Goal: Check status: Check status

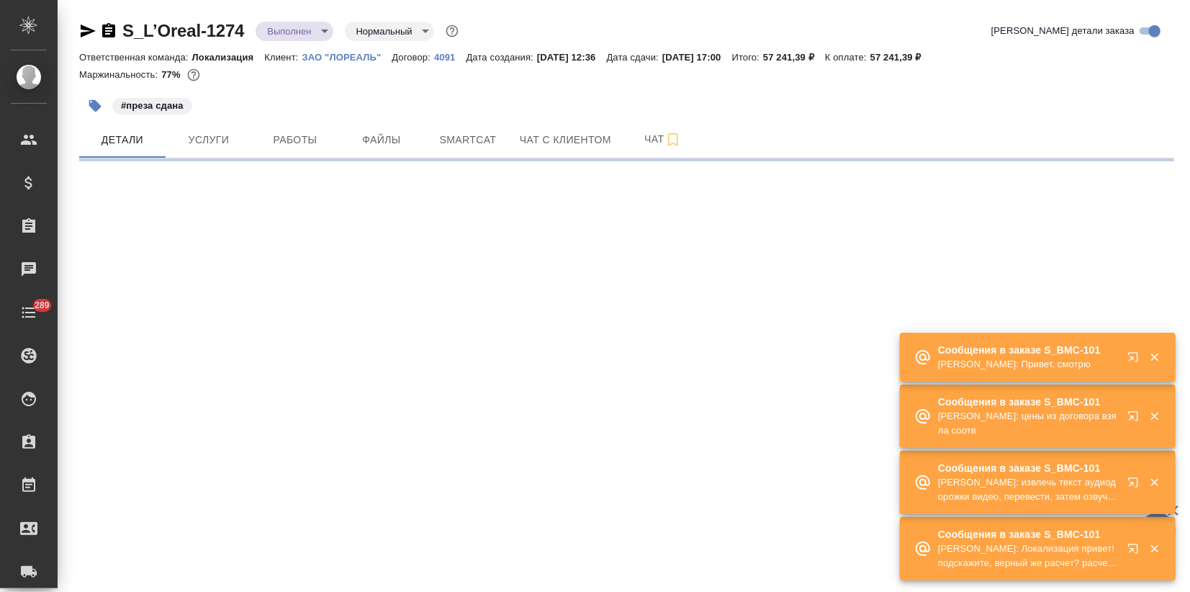
select select "RU"
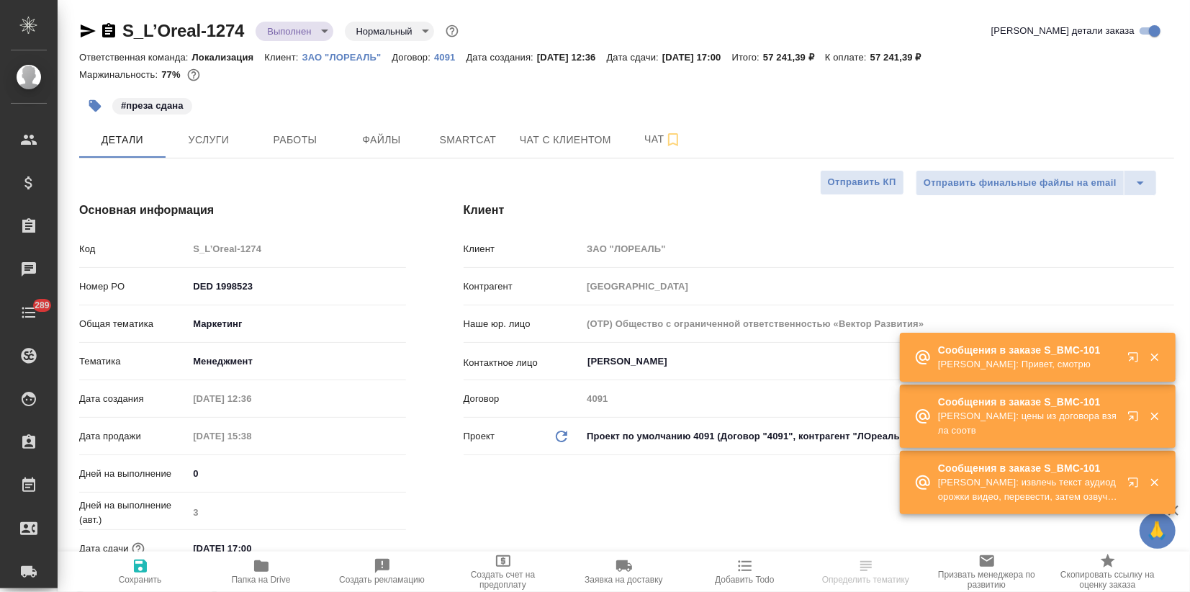
type textarea "x"
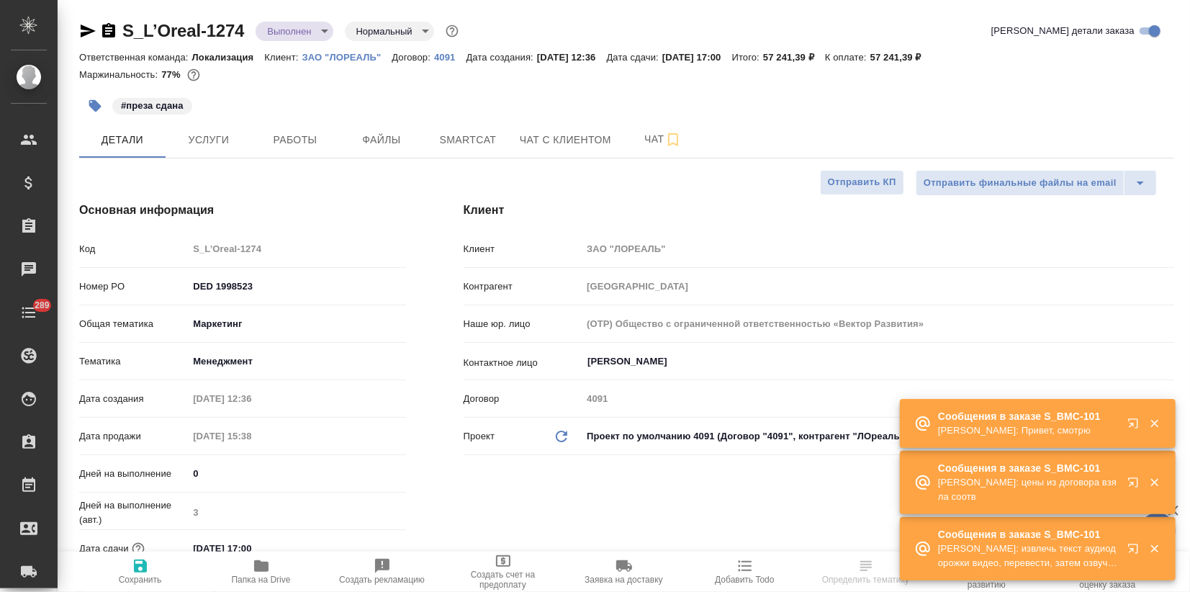
type textarea "x"
type input "Муталимов Марк"
type input "Сеитов Павел"
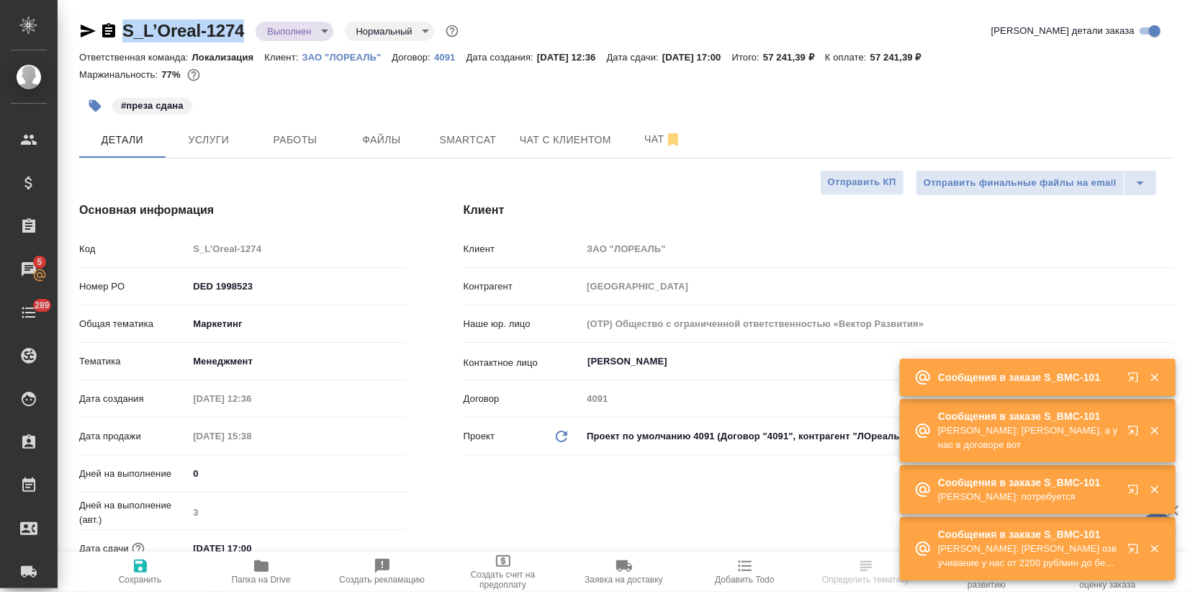
drag, startPoint x: 246, startPoint y: 27, endPoint x: 120, endPoint y: 28, distance: 126.8
click at [120, 28] on div "S_L’Oreal-1274 Выполнен completed Нормальный normal" at bounding box center [270, 30] width 382 height 23
copy link "S_L’Oreal-1274"
select select "RU"
type textarea "x"
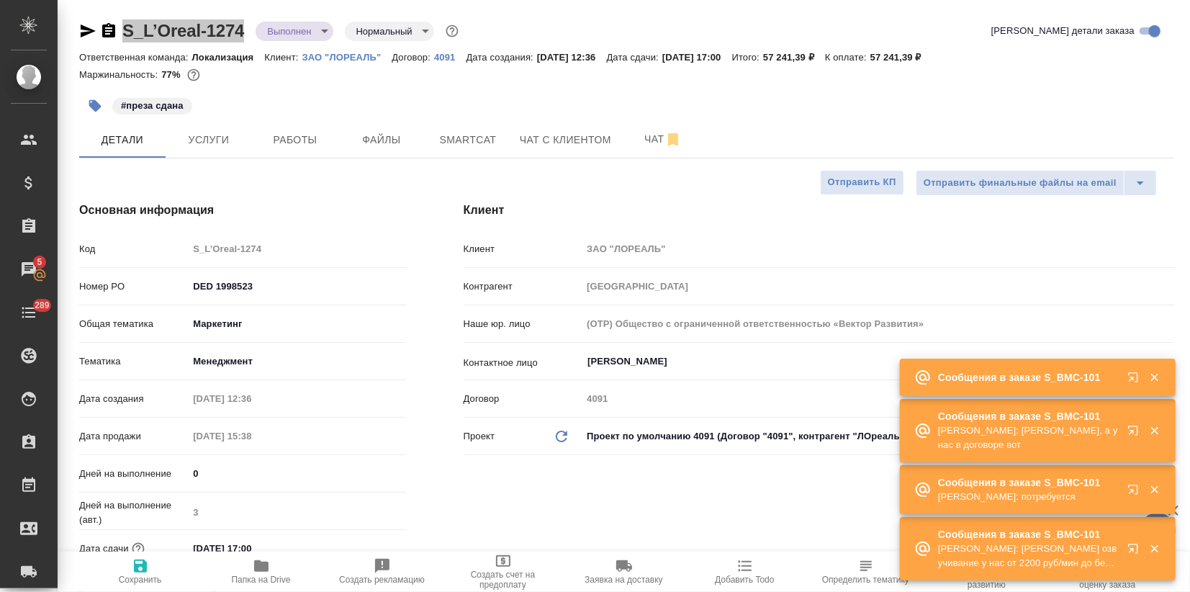
type textarea "x"
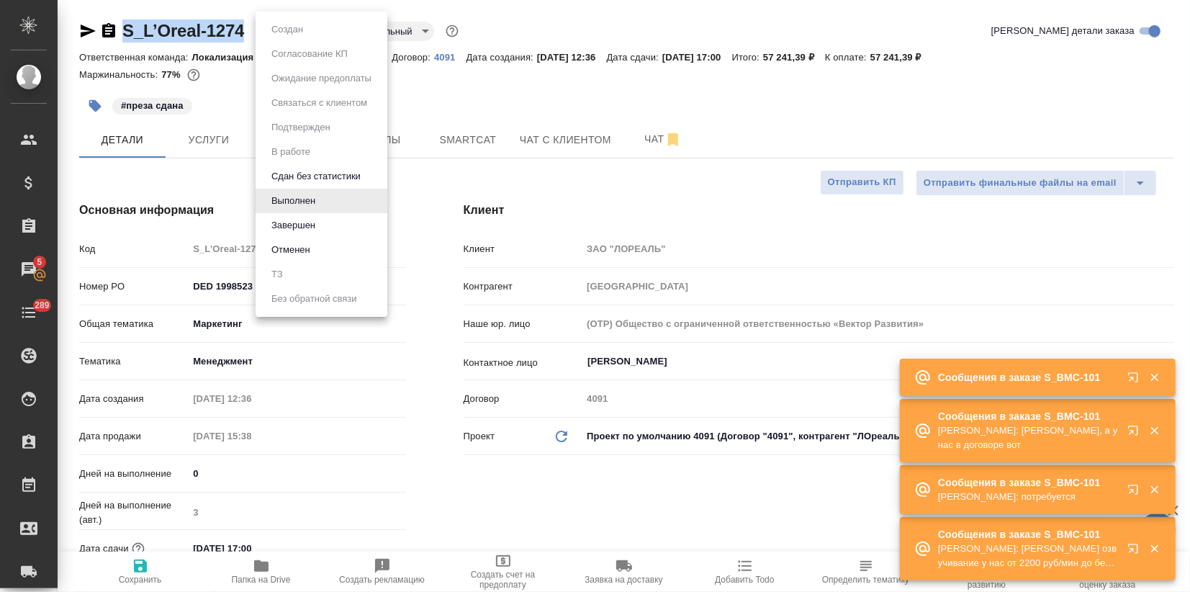
click at [302, 30] on body "🙏 .cls-1 fill:#fff; AWATERA Zagorodnikh Viktoria Клиенты Спецификации Заказы 5 …" at bounding box center [595, 296] width 1190 height 592
click at [479, 99] on div at bounding box center [595, 296] width 1190 height 592
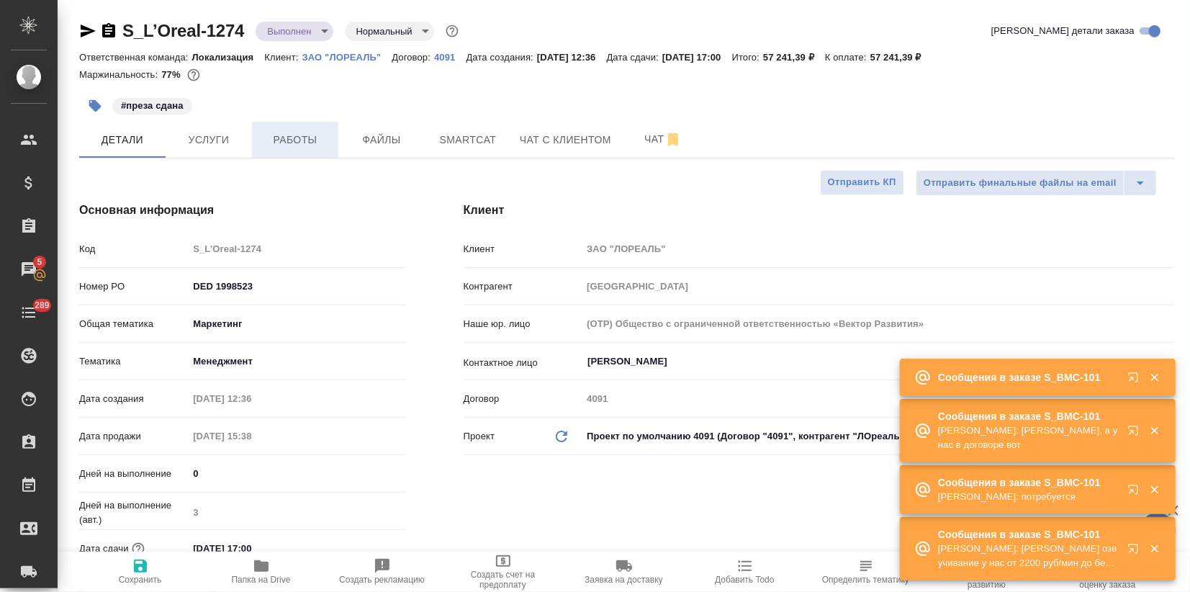
click at [312, 145] on span "Работы" at bounding box center [295, 140] width 69 height 18
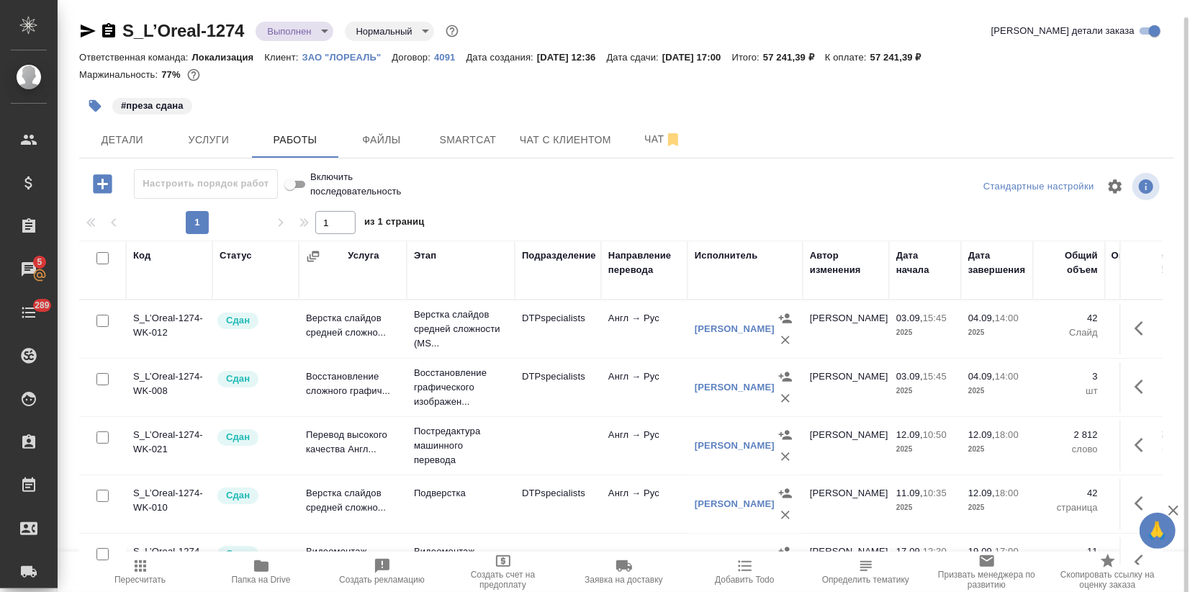
scroll to position [9, 0]
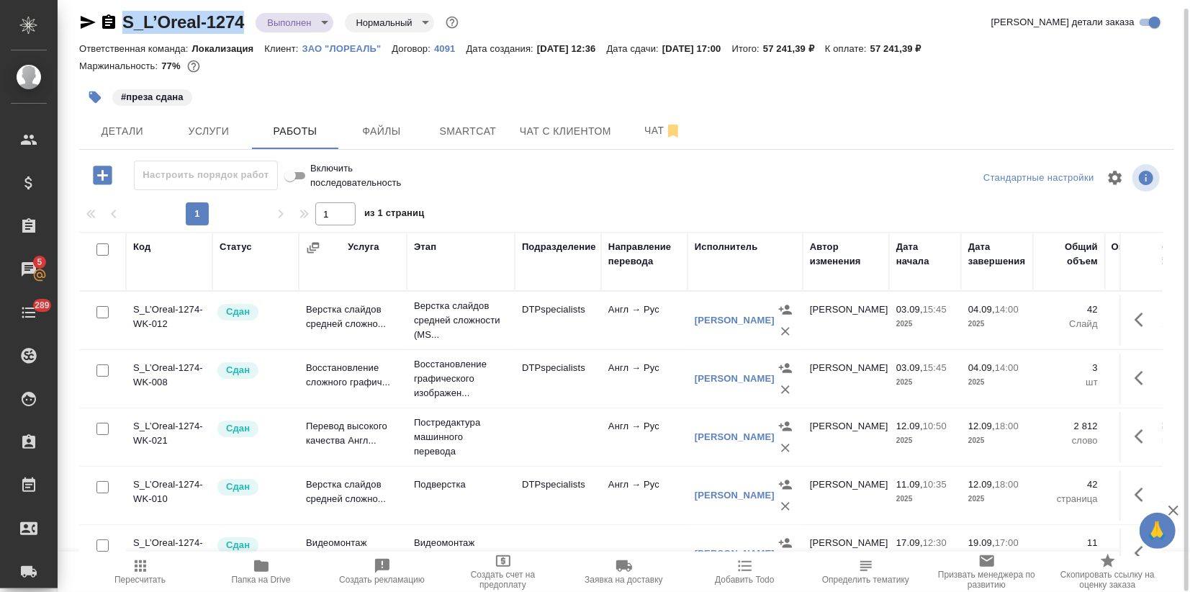
drag, startPoint x: 248, startPoint y: 23, endPoint x: 125, endPoint y: 12, distance: 122.9
click at [125, 12] on div "S_L’Oreal-1274 Выполнен completed Нормальный normal" at bounding box center [270, 22] width 382 height 23
copy link "S_L’Oreal-1274"
click at [910, 104] on div "#преза сдана" at bounding box center [626, 97] width 1095 height 32
click at [259, 21] on body "🙏 .cls-1 fill:#fff; AWATERA Zagorodnikh Viktoria Клиенты Спецификации Заказы 5 …" at bounding box center [595, 296] width 1190 height 592
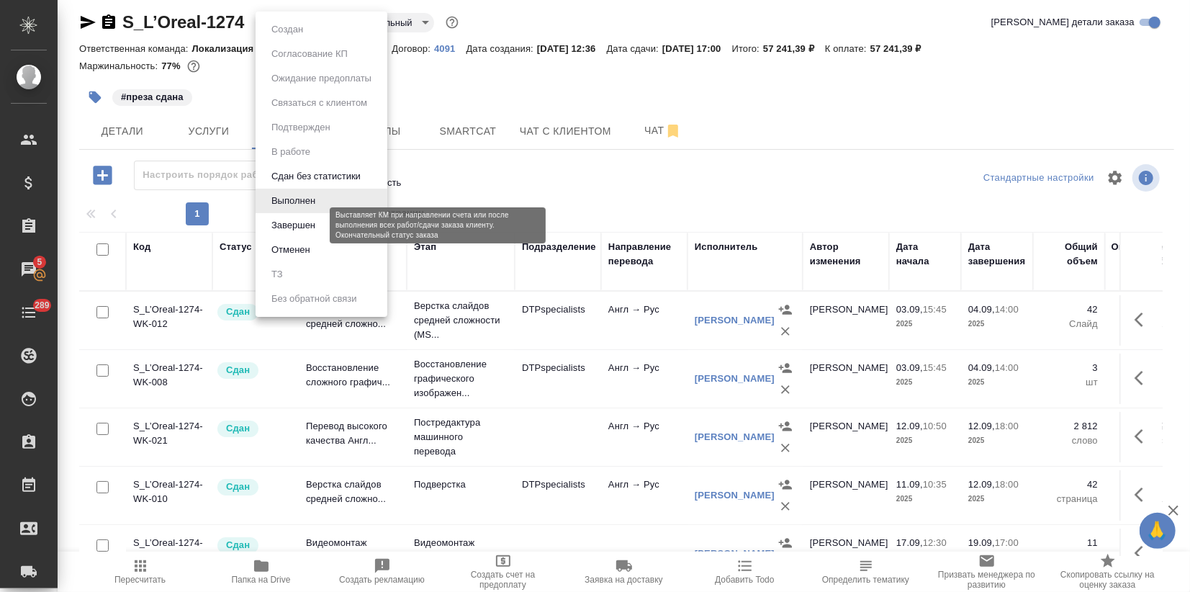
click at [304, 225] on button "Завершен" at bounding box center [293, 225] width 53 height 16
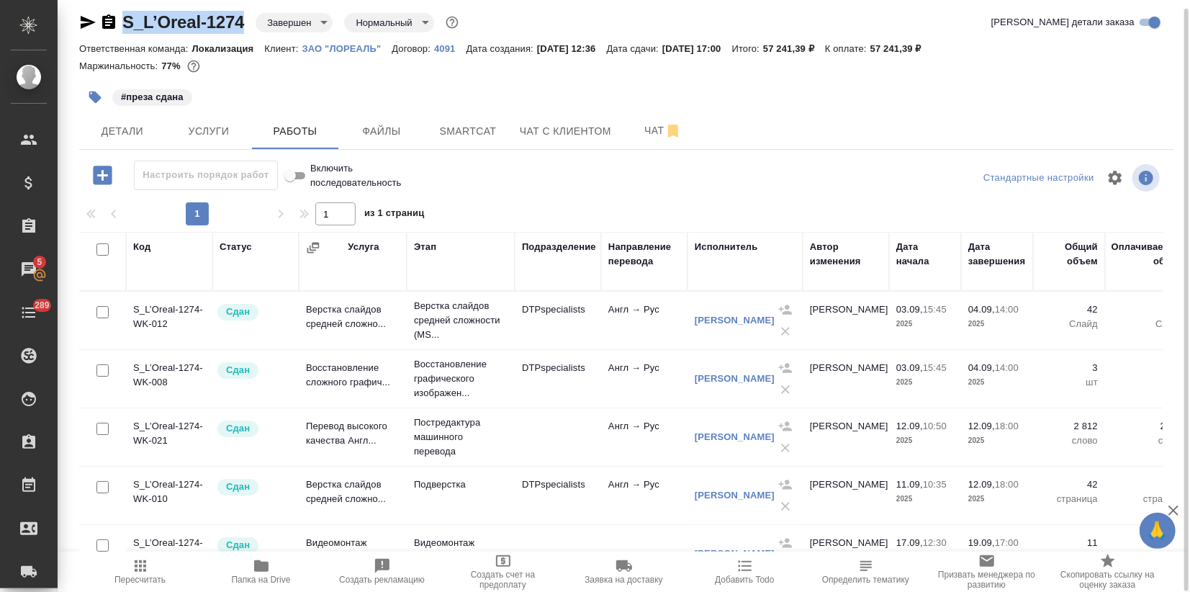
drag, startPoint x: 215, startPoint y: 20, endPoint x: 109, endPoint y: 17, distance: 105.2
click at [109, 17] on div "S_L’Oreal-1274 Завершен closed Нормальный normal" at bounding box center [270, 22] width 382 height 23
drag, startPoint x: 297, startPoint y: 47, endPoint x: 382, endPoint y: 50, distance: 84.3
click at [382, 50] on div "Ответственная команда: Локализация Клиент: ЗАО "ЛОРЕАЛЬ" Договор: 4091 Дата соз…" at bounding box center [626, 48] width 1095 height 17
copy p "ЗАО "ЛОРЕАЛЬ""
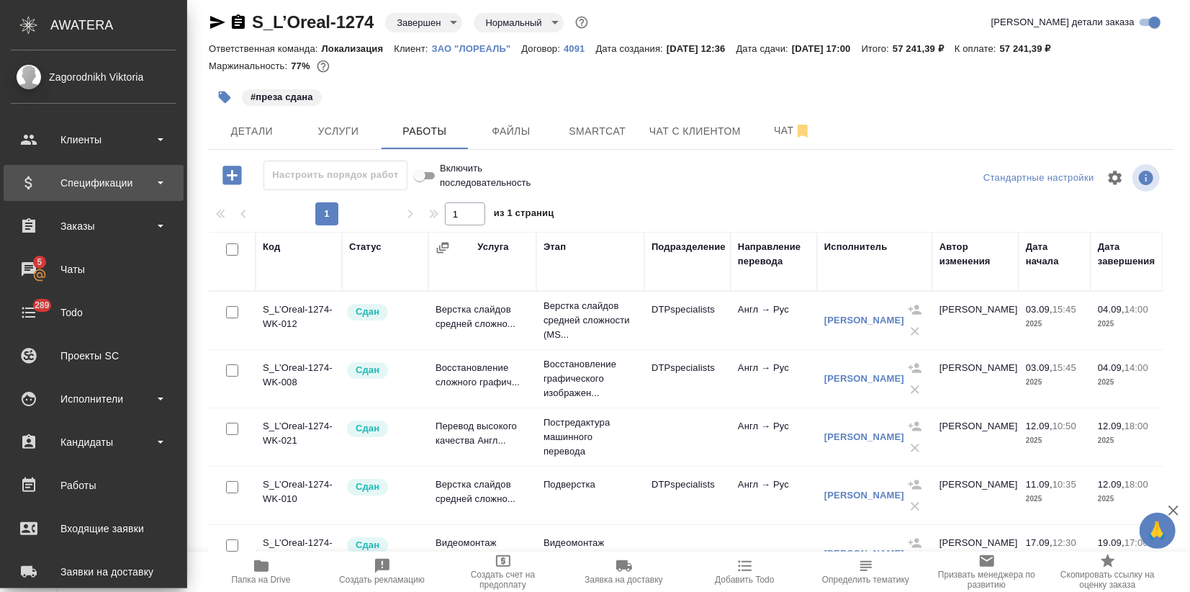
click at [30, 180] on div "Спецификации" at bounding box center [94, 183] width 166 height 22
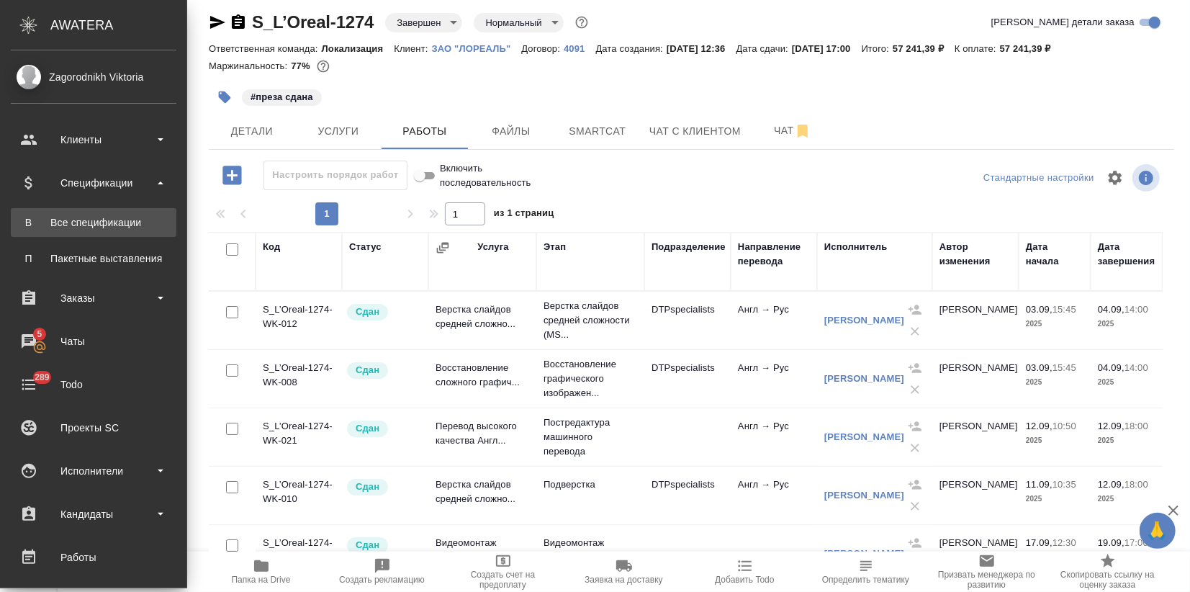
click at [121, 228] on div "Все спецификации" at bounding box center [93, 222] width 151 height 14
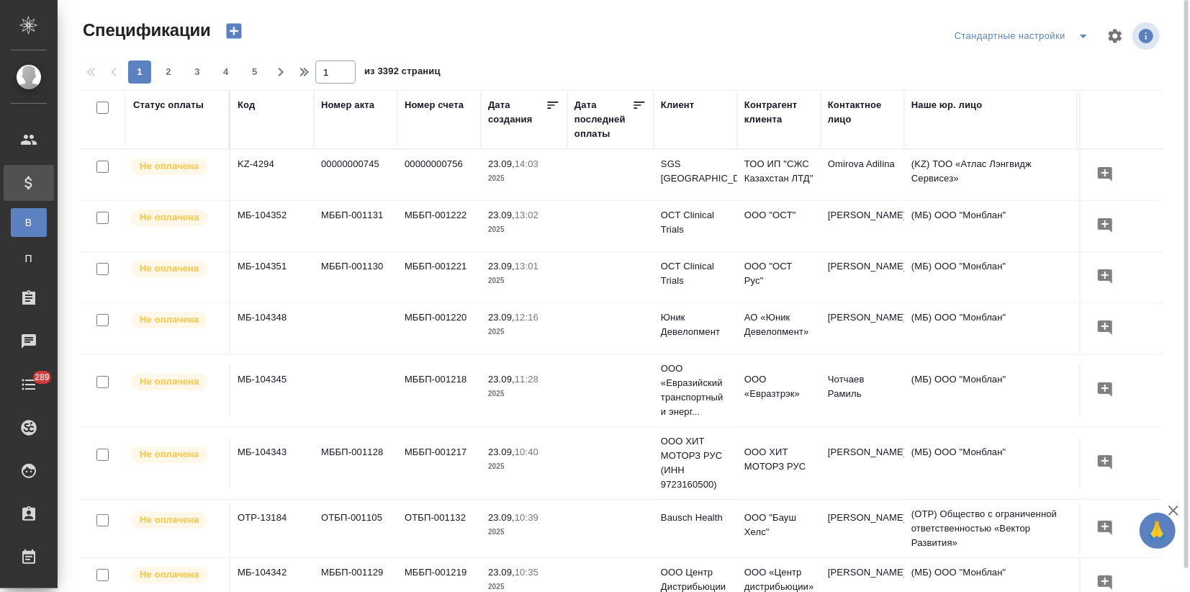
click at [231, 24] on icon "button" at bounding box center [233, 31] width 15 height 15
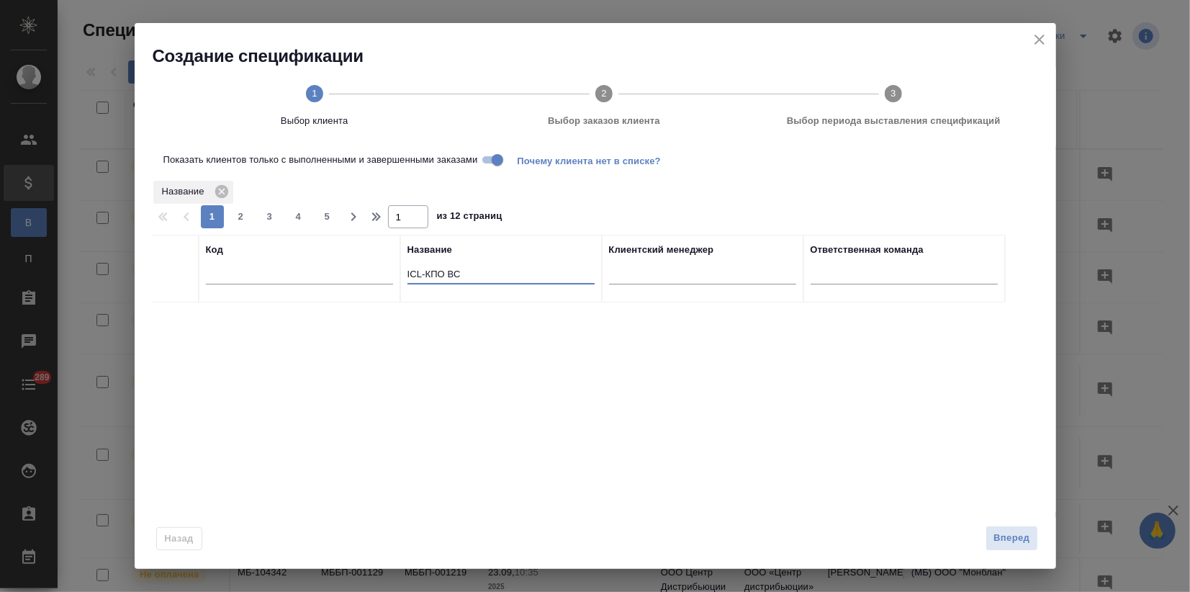
drag, startPoint x: 447, startPoint y: 278, endPoint x: 243, endPoint y: 279, distance: 203.1
click at [245, 279] on tr "Код Название ICL-КПО ВС Клиентский менеджер Ответственная команда" at bounding box center [578, 269] width 853 height 68
paste input "ЗАО "ЛОРЕАЛЬ""
type input "ЗАО "ЛОРЕАЛЬ""
click at [175, 316] on input "checkbox" at bounding box center [175, 320] width 12 height 12
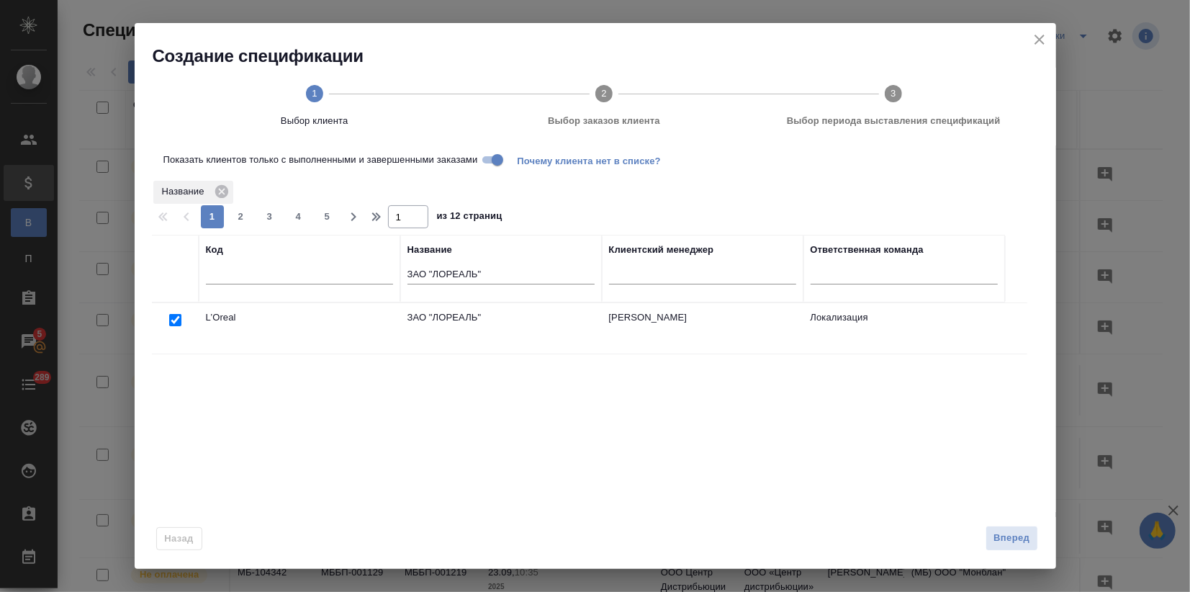
checkbox input "true"
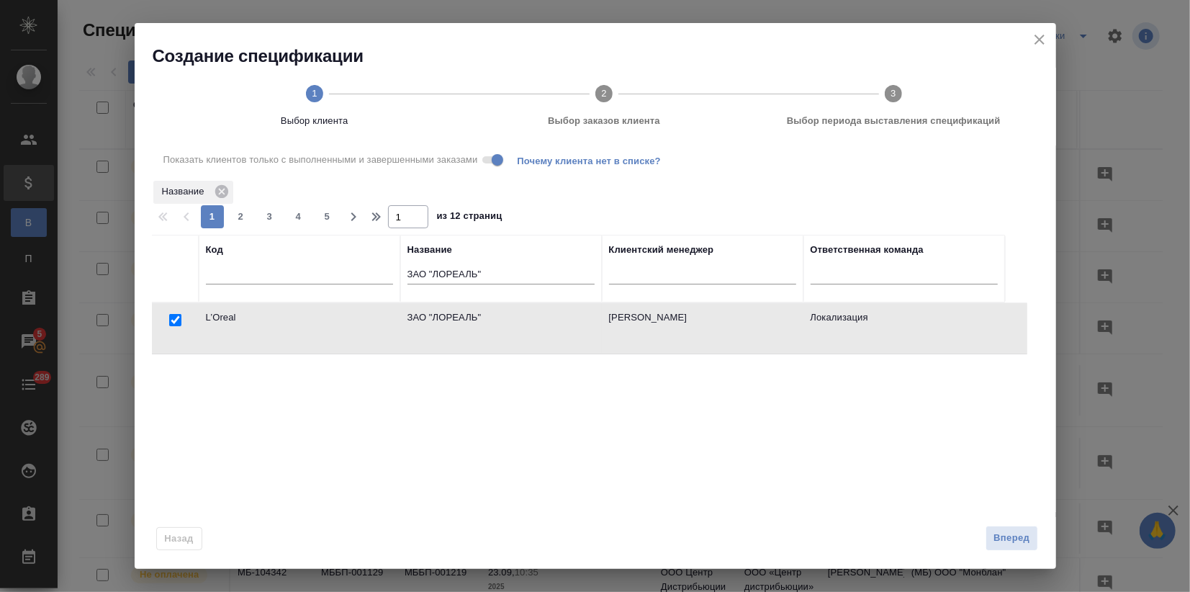
click at [1018, 539] on span "Вперед" at bounding box center [1012, 538] width 36 height 17
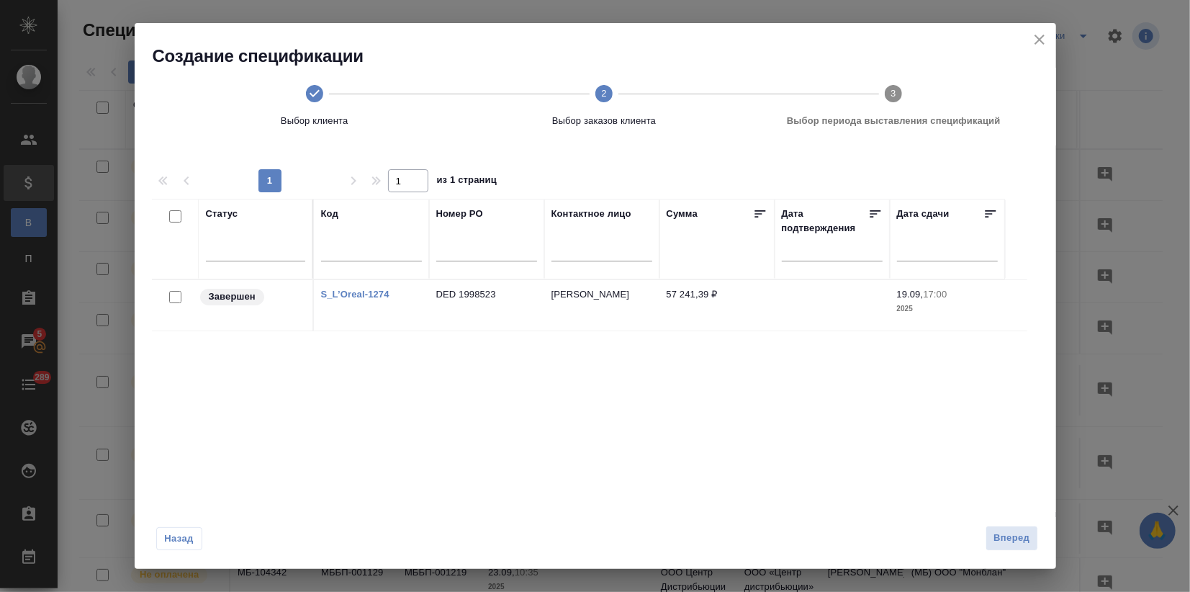
click at [173, 295] on input "checkbox" at bounding box center [175, 297] width 12 height 12
checkbox input "true"
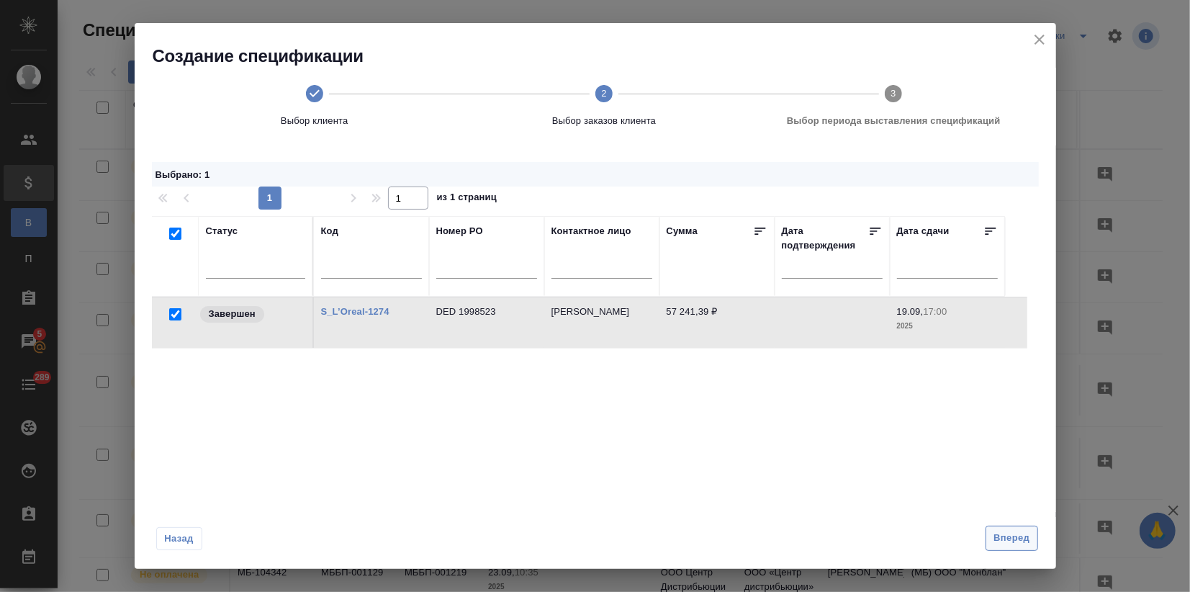
click at [1015, 542] on span "Вперед" at bounding box center [1012, 538] width 36 height 17
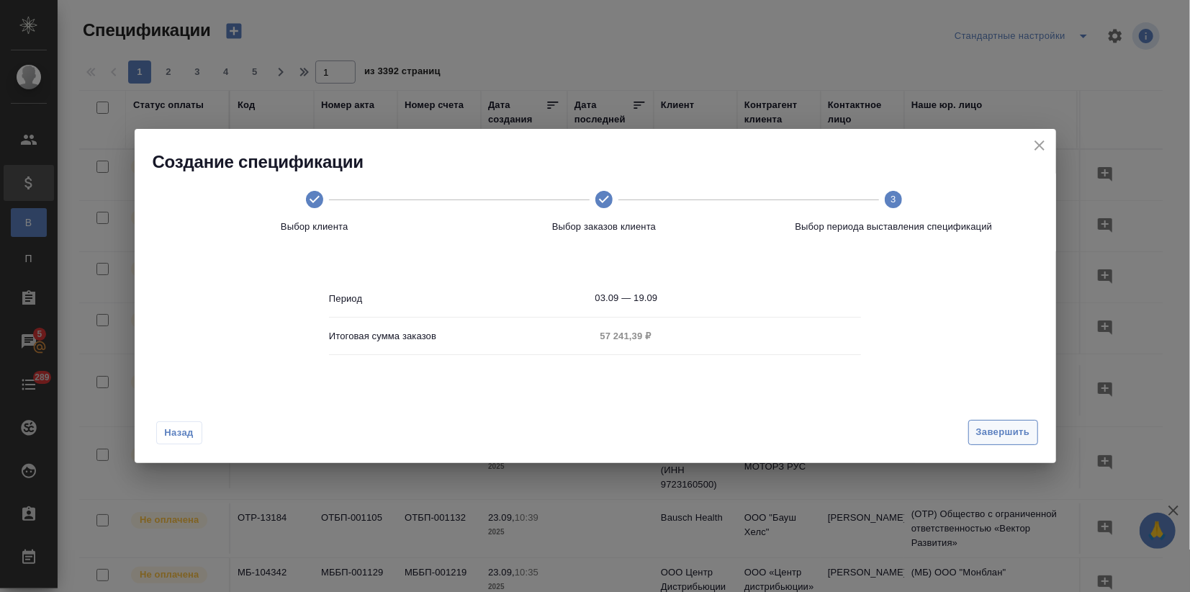
click at [1003, 433] on span "Завершить" at bounding box center [1004, 432] width 54 height 17
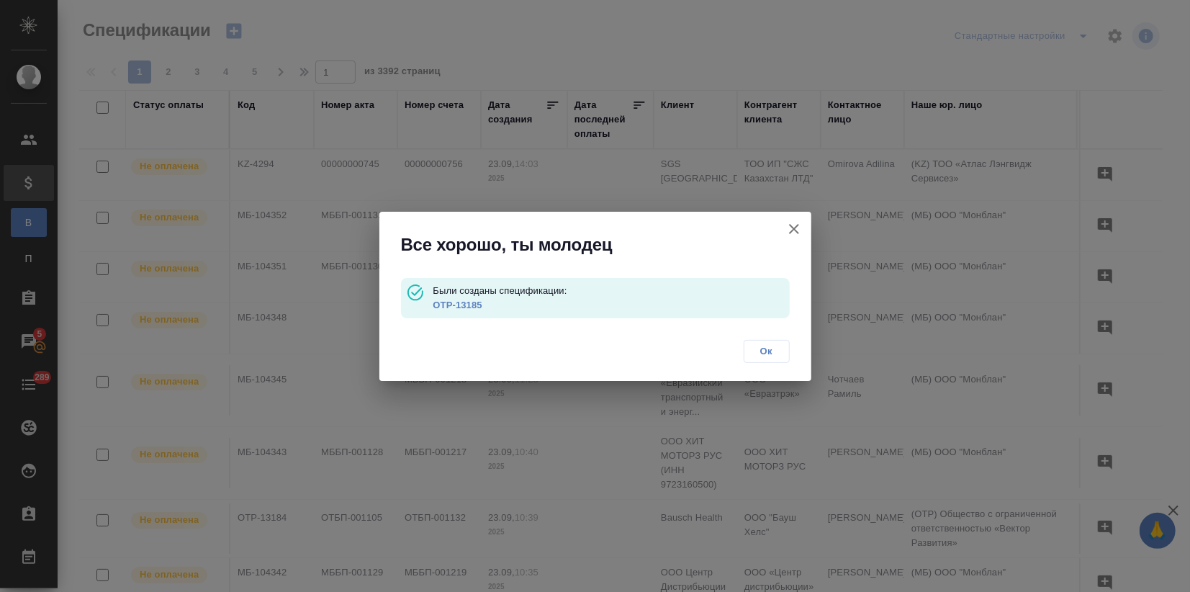
click at [463, 308] on link "OTP-13185" at bounding box center [457, 305] width 49 height 11
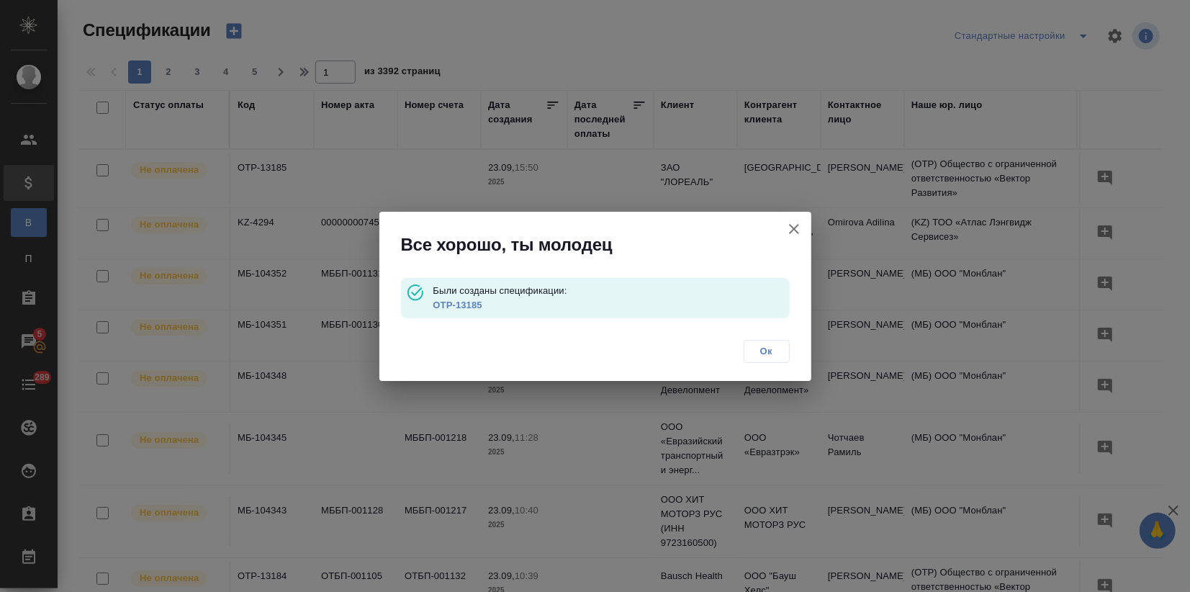
click at [795, 227] on icon "button" at bounding box center [794, 229] width 10 height 10
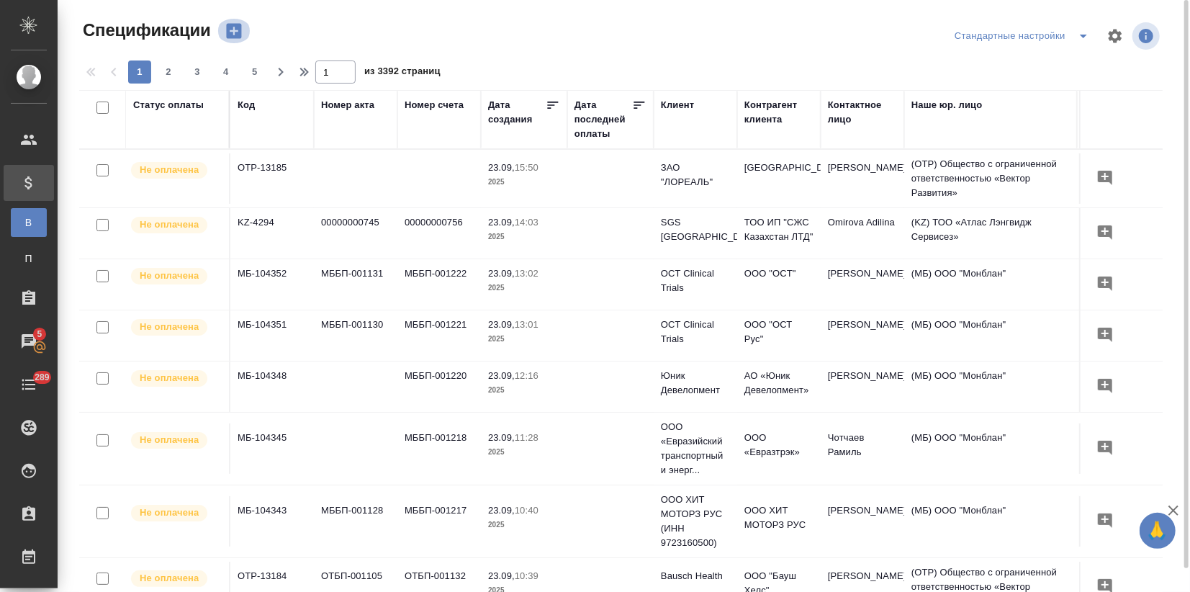
click at [233, 36] on icon "button" at bounding box center [233, 31] width 15 height 15
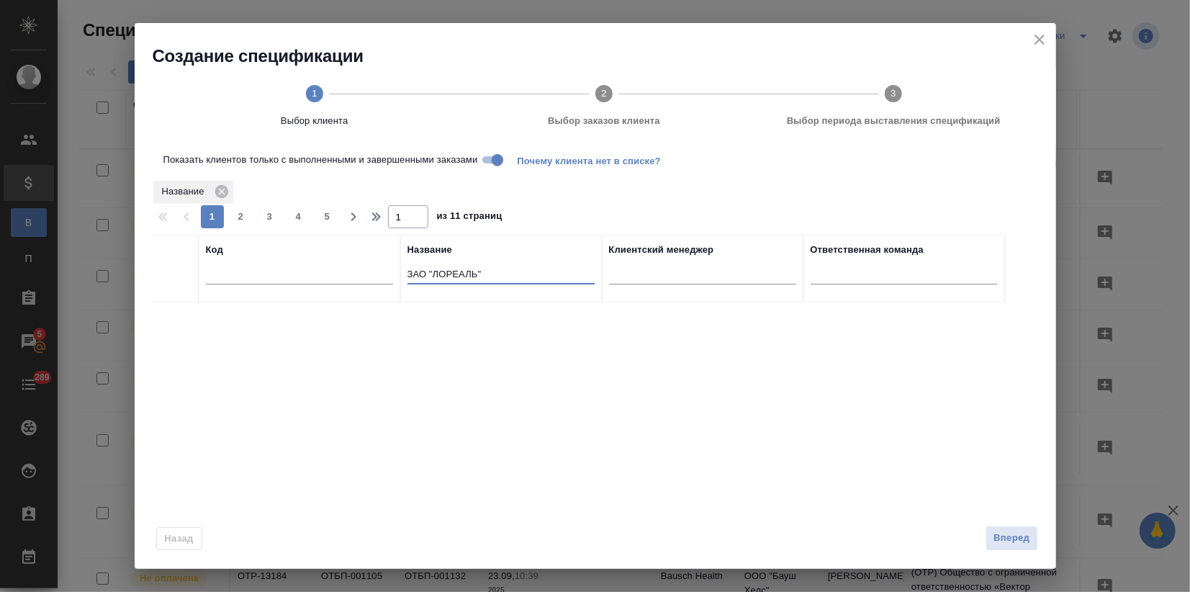
drag, startPoint x: 444, startPoint y: 280, endPoint x: 403, endPoint y: 282, distance: 40.4
click at [408, 279] on input "ЗАО "ЛОРЕАЛЬ"" at bounding box center [501, 275] width 187 height 18
paste input "Novo Nordisk ([GEOGRAPHIC_DATA] - АКТИВНЫЙ)"
type input "Novo Nordisk ([GEOGRAPHIC_DATA] - АКТИВНЫЙ)"
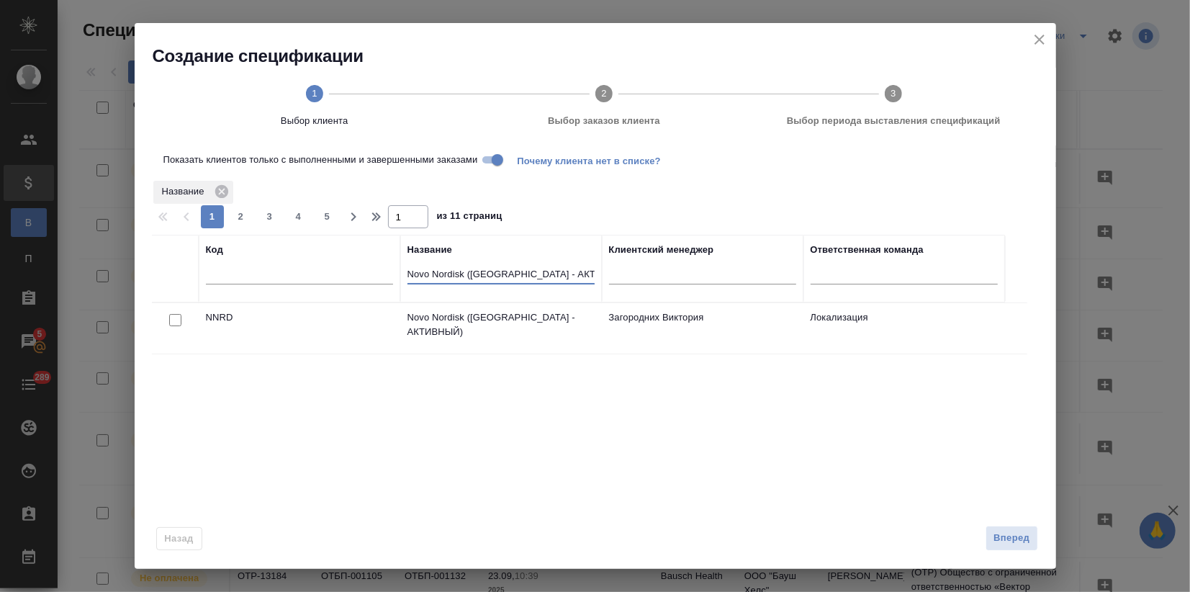
click at [173, 318] on input "checkbox" at bounding box center [175, 320] width 12 height 12
checkbox input "true"
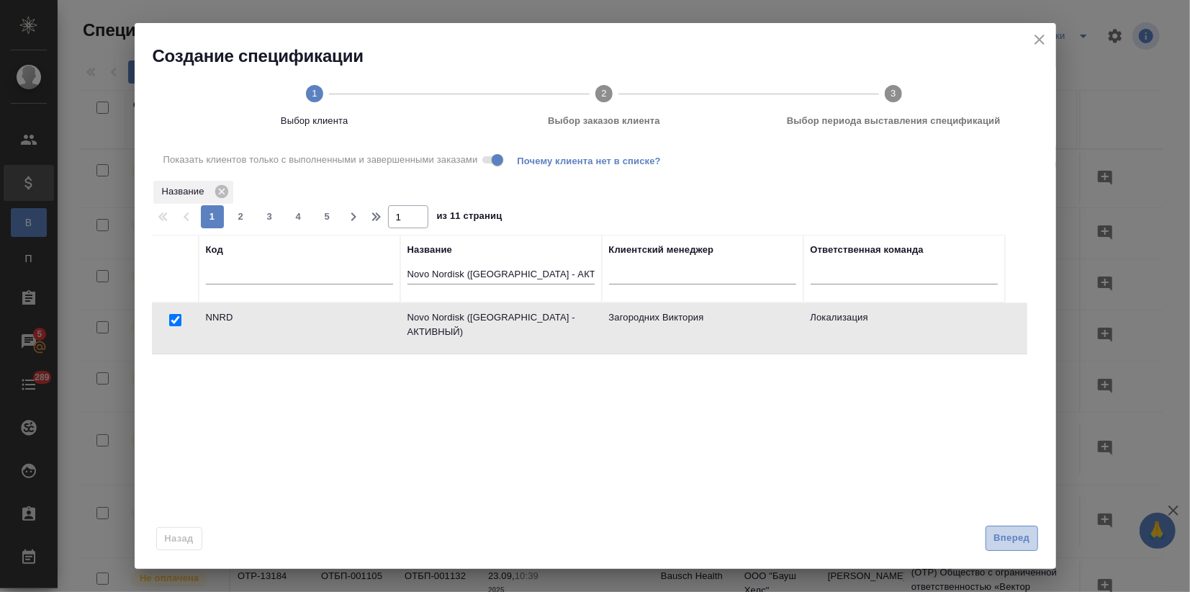
click at [1004, 542] on span "Вперед" at bounding box center [1012, 538] width 36 height 17
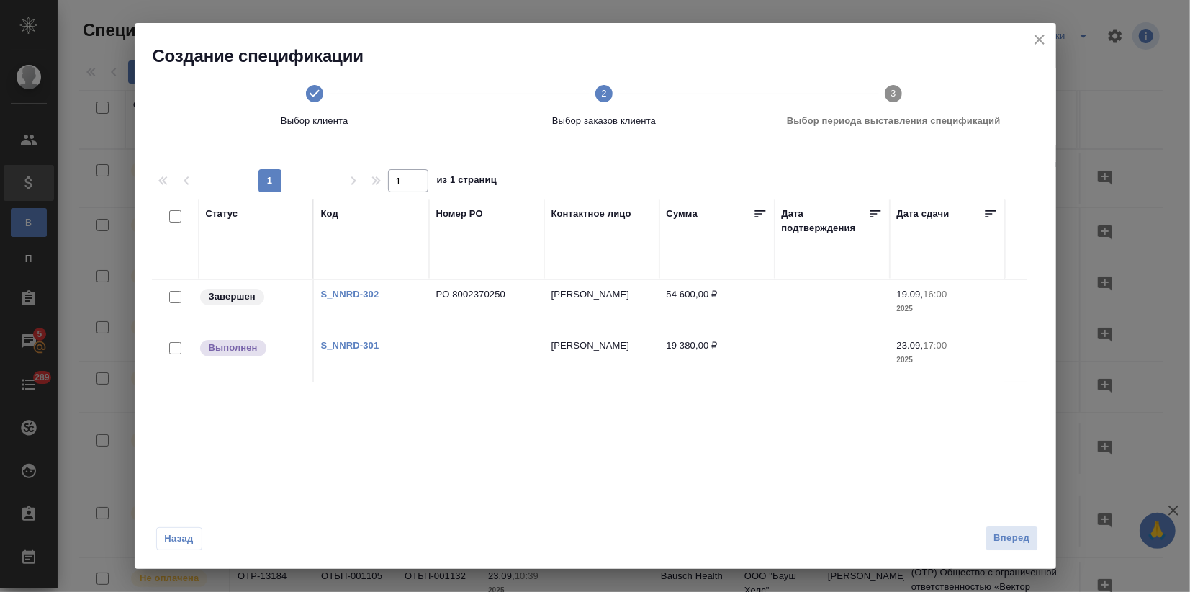
click at [173, 298] on input "checkbox" at bounding box center [175, 297] width 12 height 12
checkbox input "true"
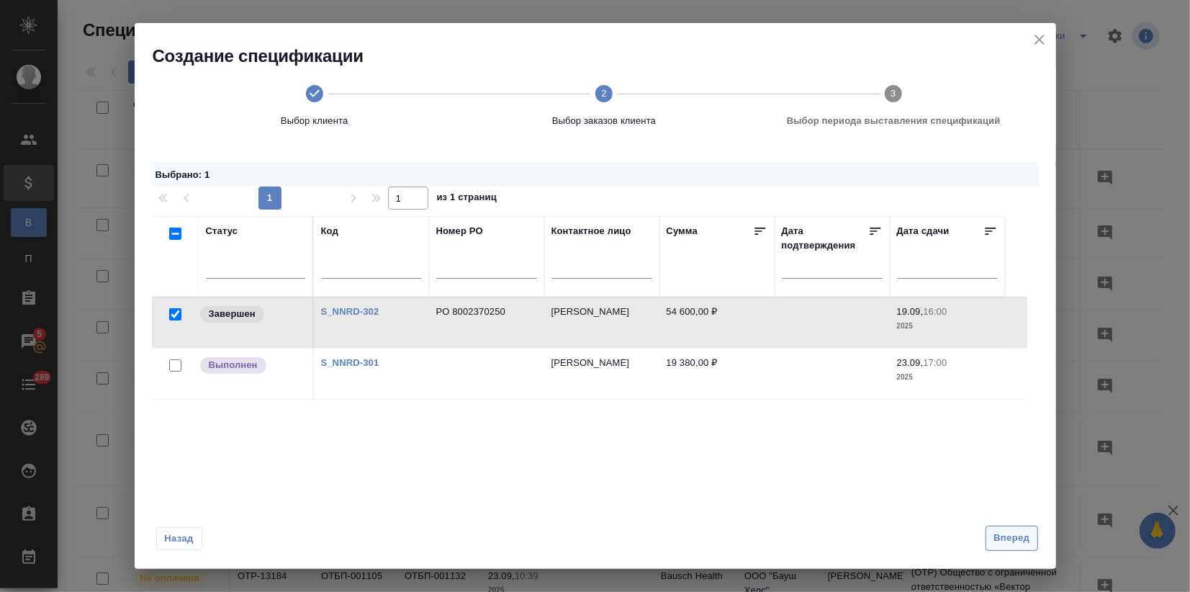
click at [1005, 533] on span "Вперед" at bounding box center [1012, 538] width 36 height 17
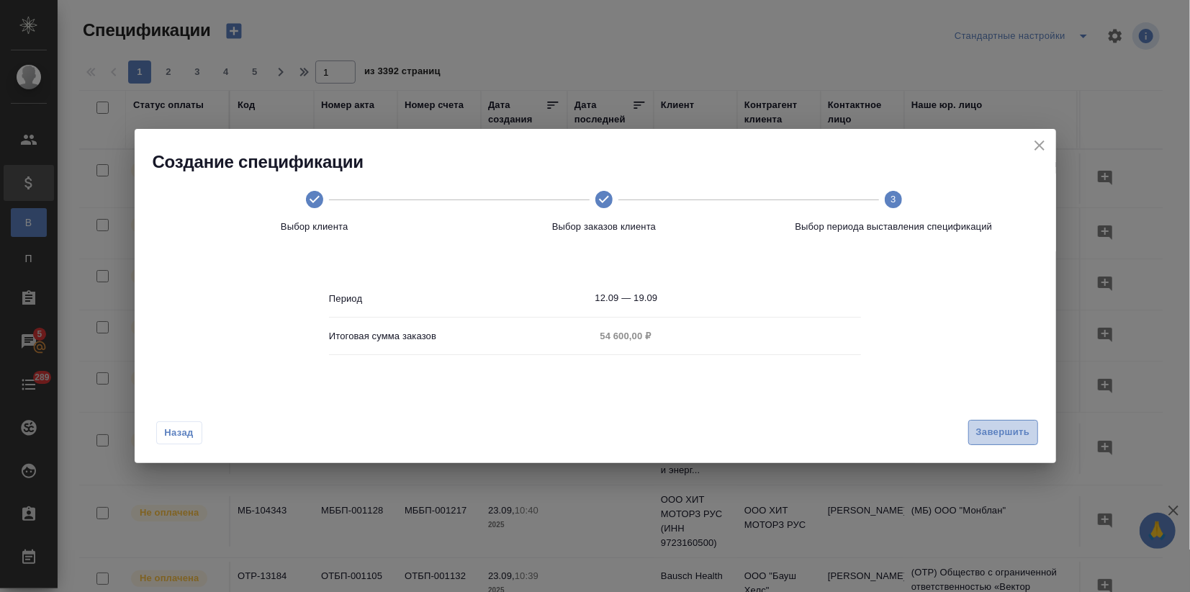
click at [996, 426] on span "Завершить" at bounding box center [1004, 432] width 54 height 17
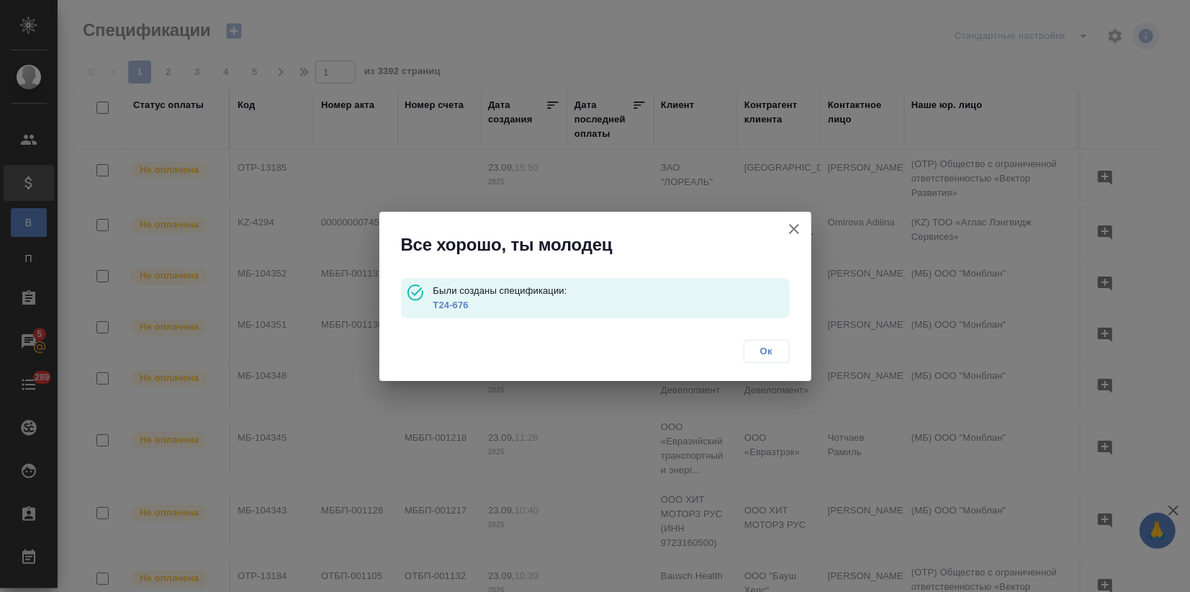
click at [453, 303] on link "T24-676" at bounding box center [450, 305] width 35 height 11
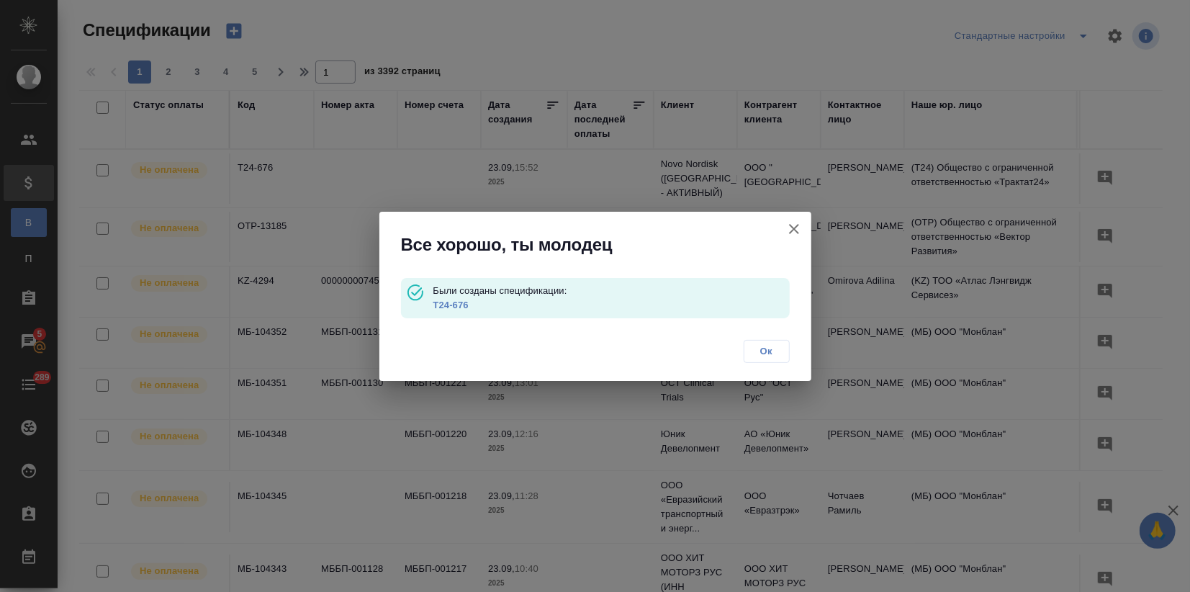
click at [795, 226] on icon "button" at bounding box center [794, 229] width 10 height 10
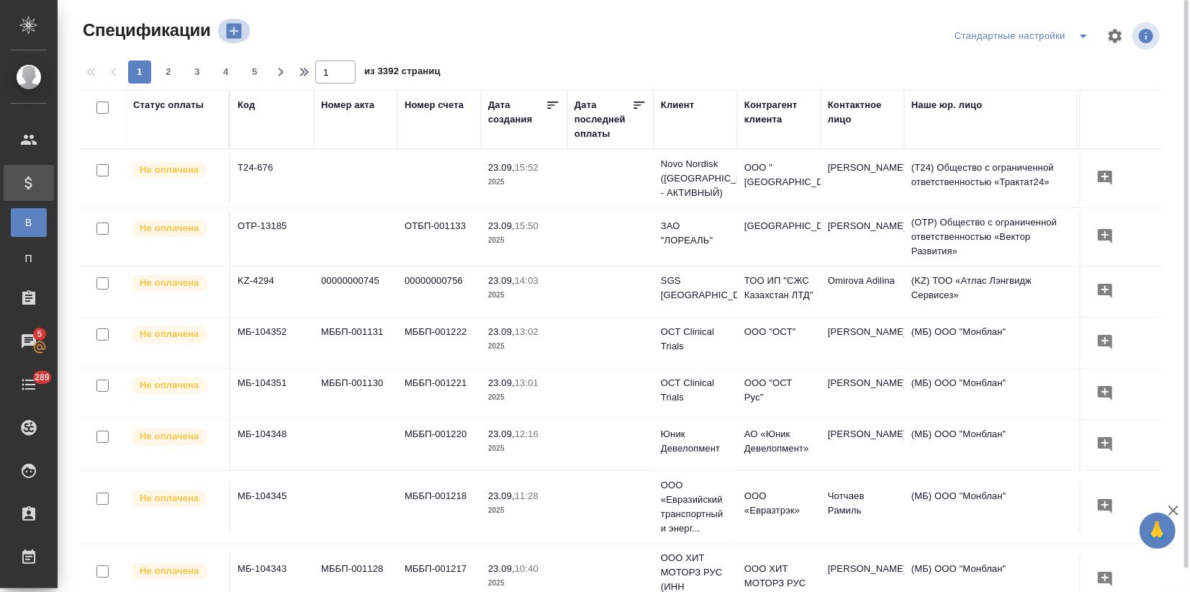
click at [228, 35] on icon "button" at bounding box center [233, 31] width 15 height 15
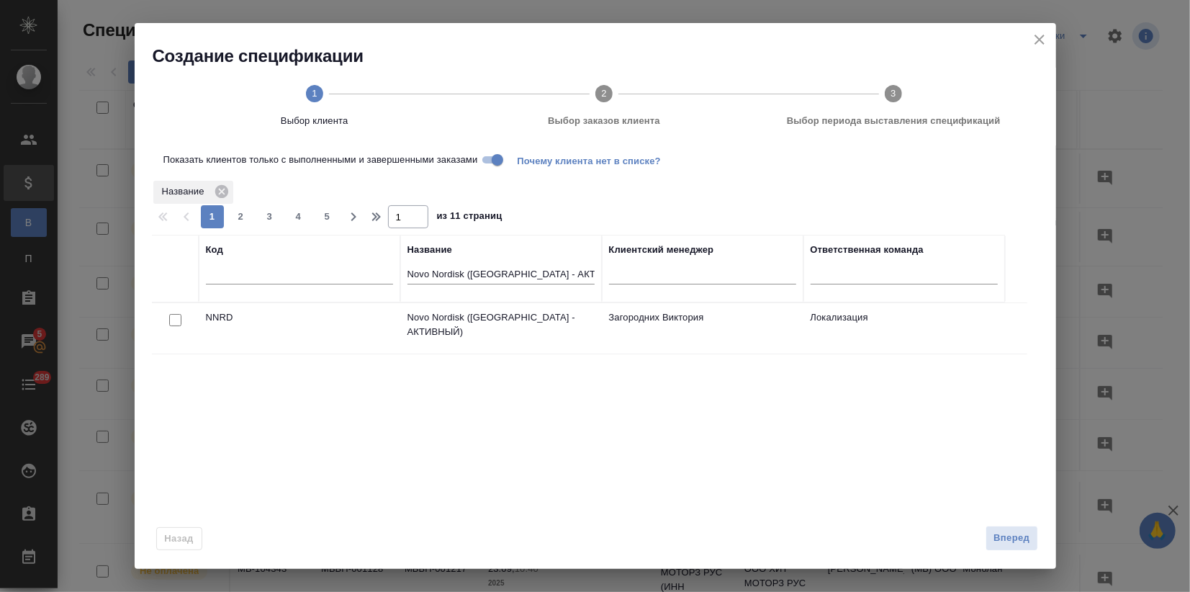
drag, startPoint x: 174, startPoint y: 320, endPoint x: 217, endPoint y: 341, distance: 48.3
click at [174, 319] on input "checkbox" at bounding box center [175, 320] width 12 height 12
checkbox input "true"
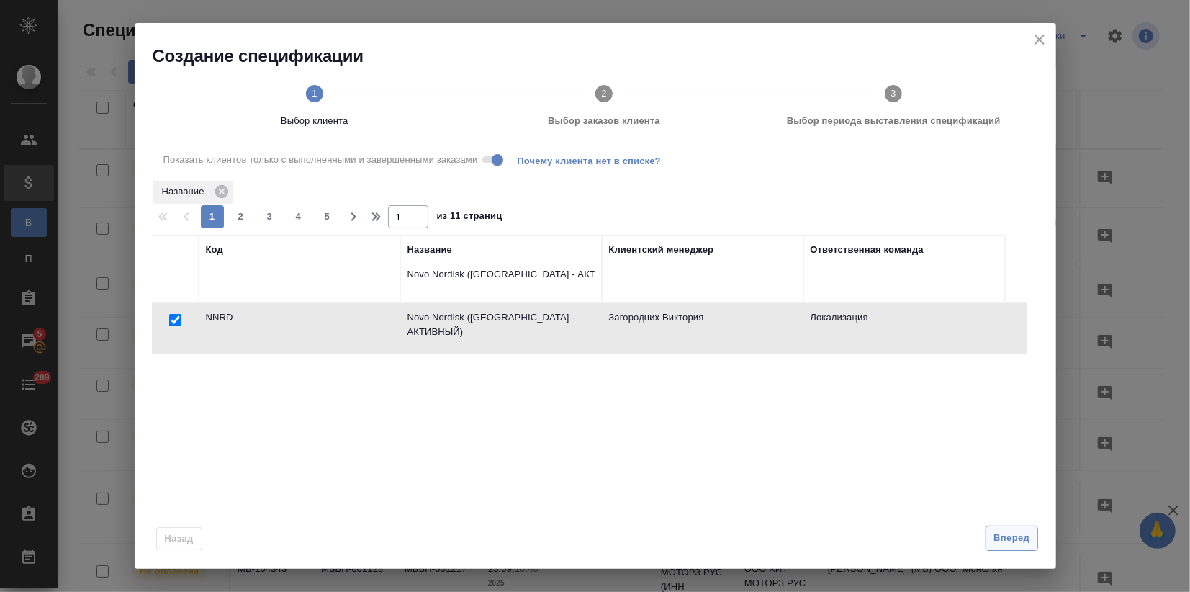
click at [1014, 536] on span "Вперед" at bounding box center [1012, 538] width 36 height 17
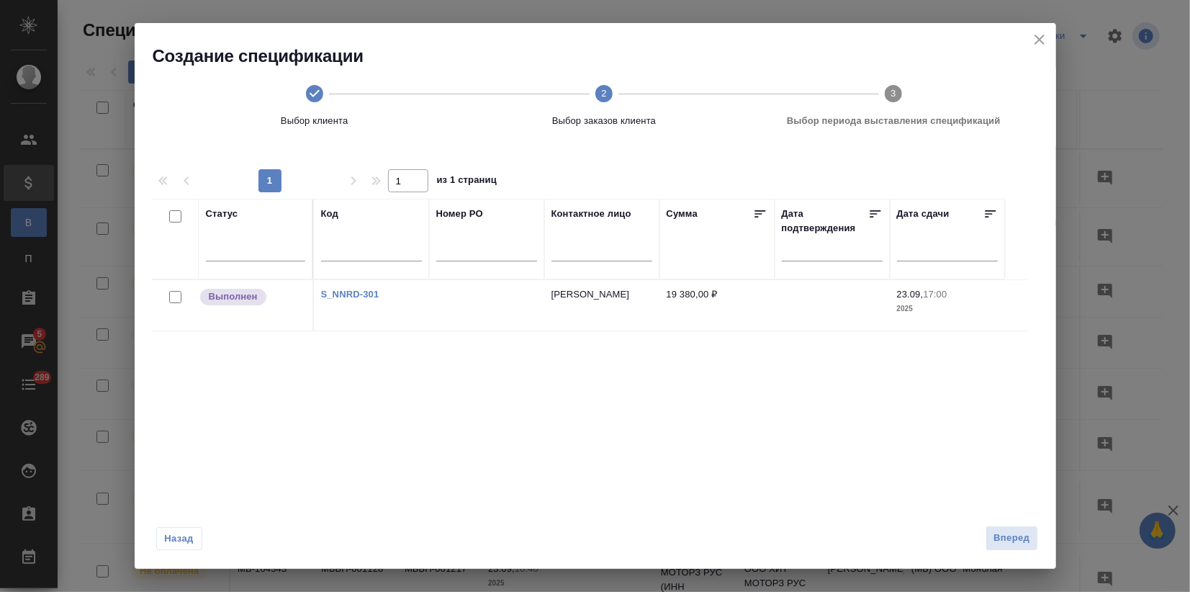
click at [174, 295] on input "checkbox" at bounding box center [175, 297] width 12 height 12
checkbox input "true"
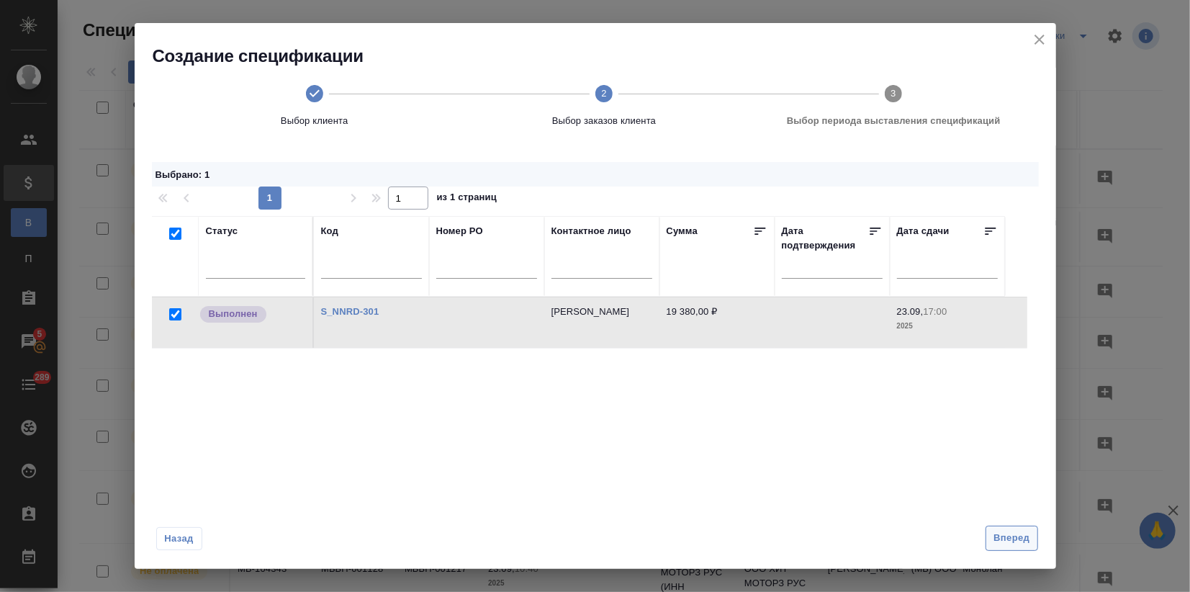
click at [1018, 539] on span "Вперед" at bounding box center [1012, 538] width 36 height 17
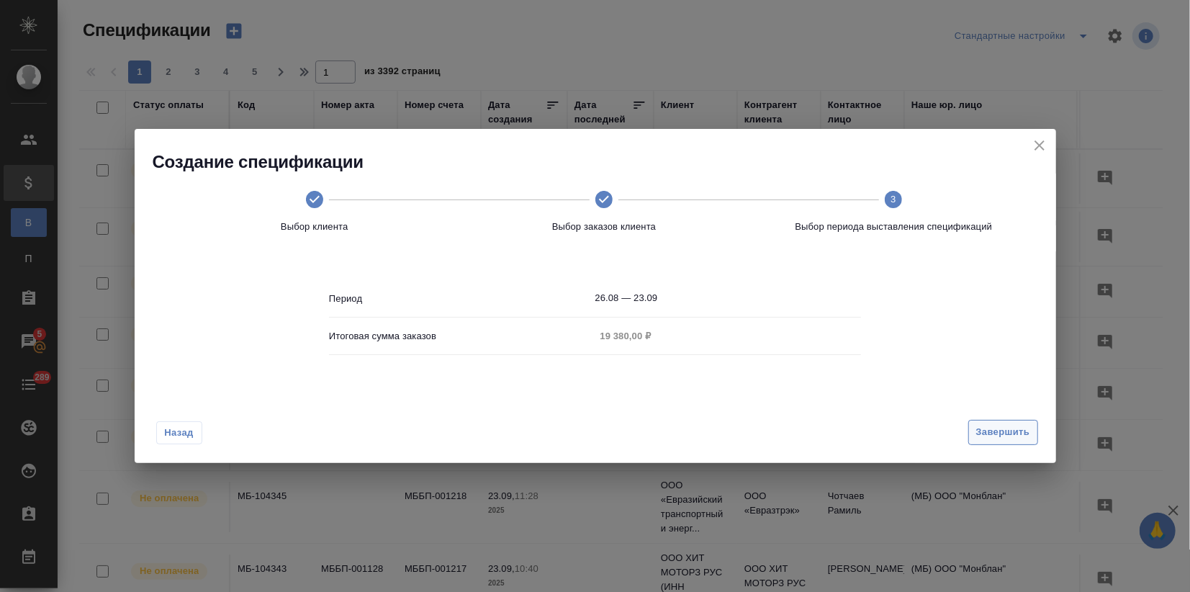
click at [991, 439] on span "Завершить" at bounding box center [1004, 432] width 54 height 17
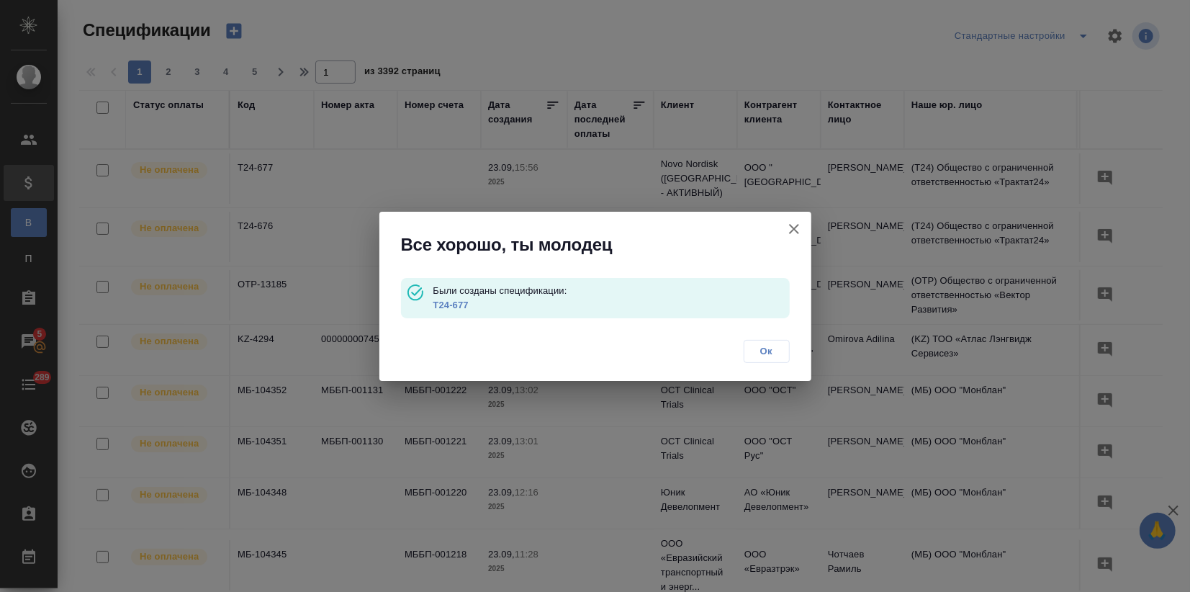
click at [449, 305] on link "T24-677" at bounding box center [450, 305] width 35 height 11
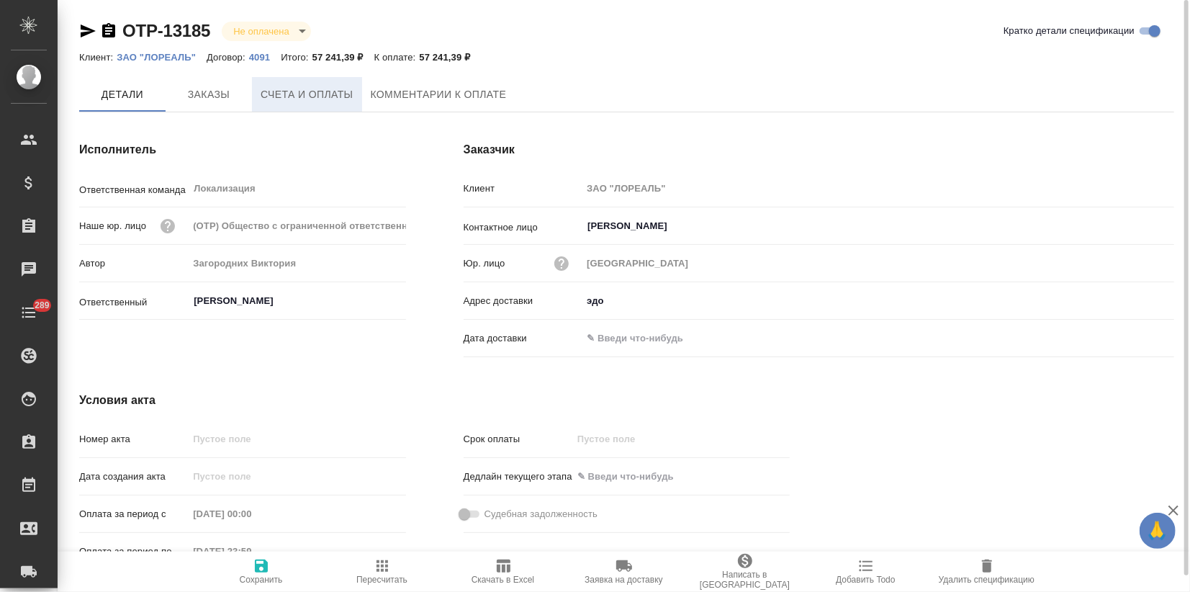
click at [313, 96] on span "Счета и оплаты" at bounding box center [307, 95] width 93 height 18
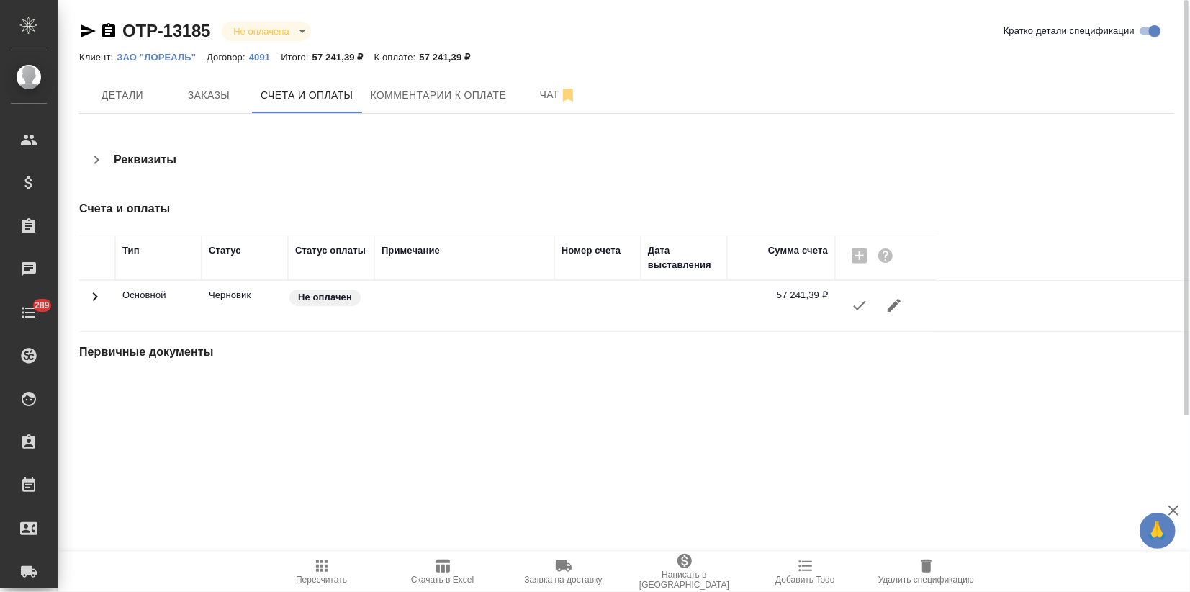
click at [858, 300] on icon "button" at bounding box center [859, 305] width 17 height 17
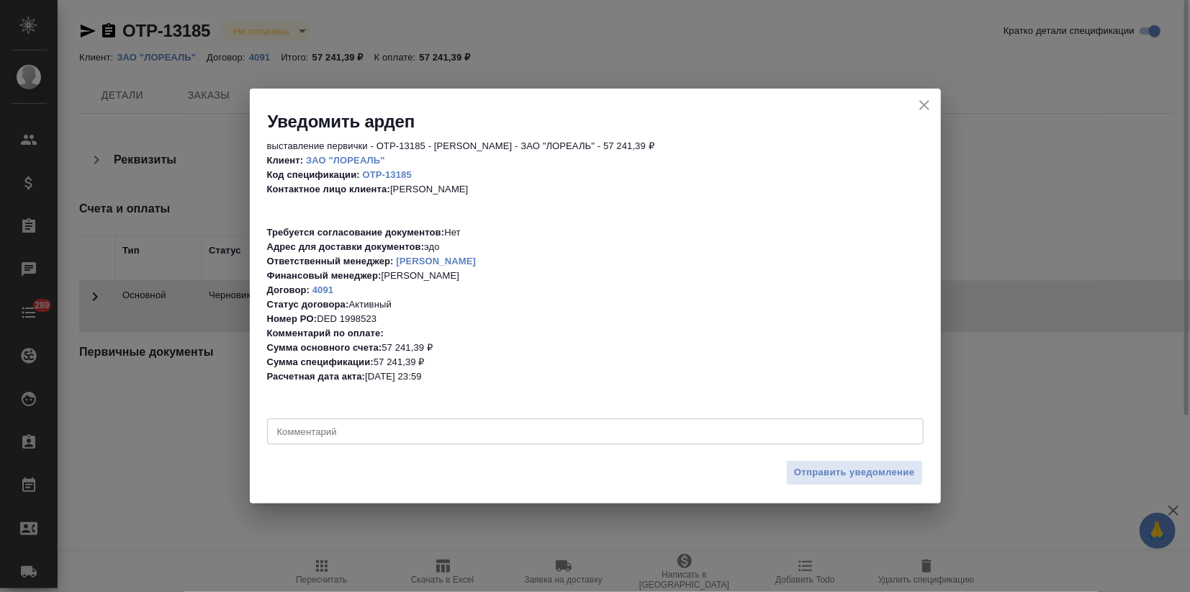
click at [818, 483] on button "Отправить уведомление" at bounding box center [854, 472] width 137 height 25
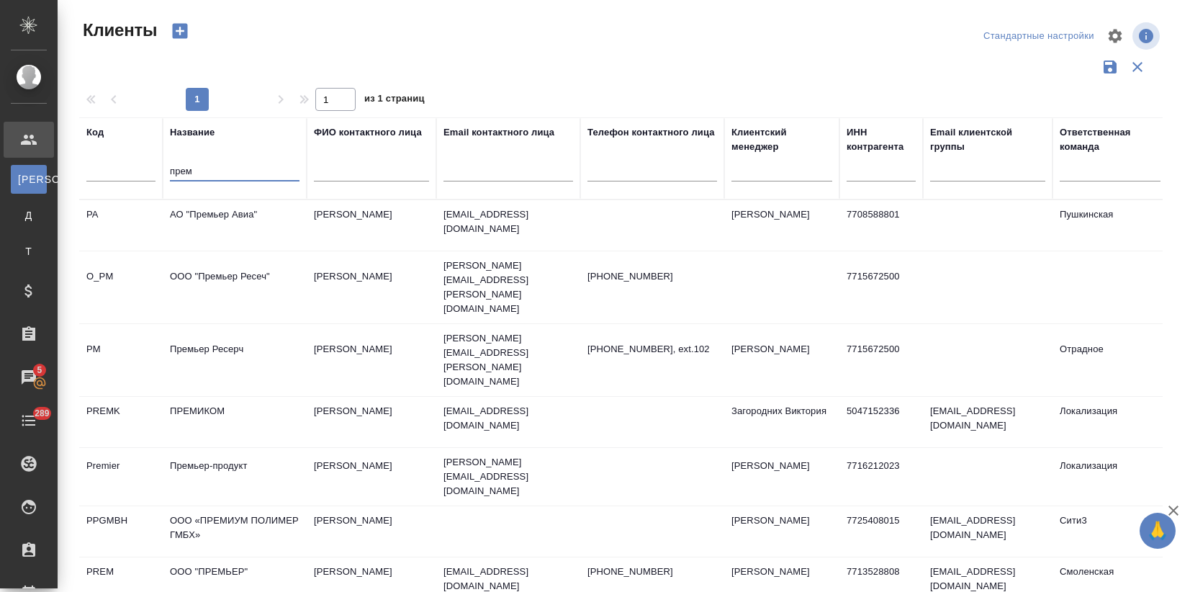
select select "RU"
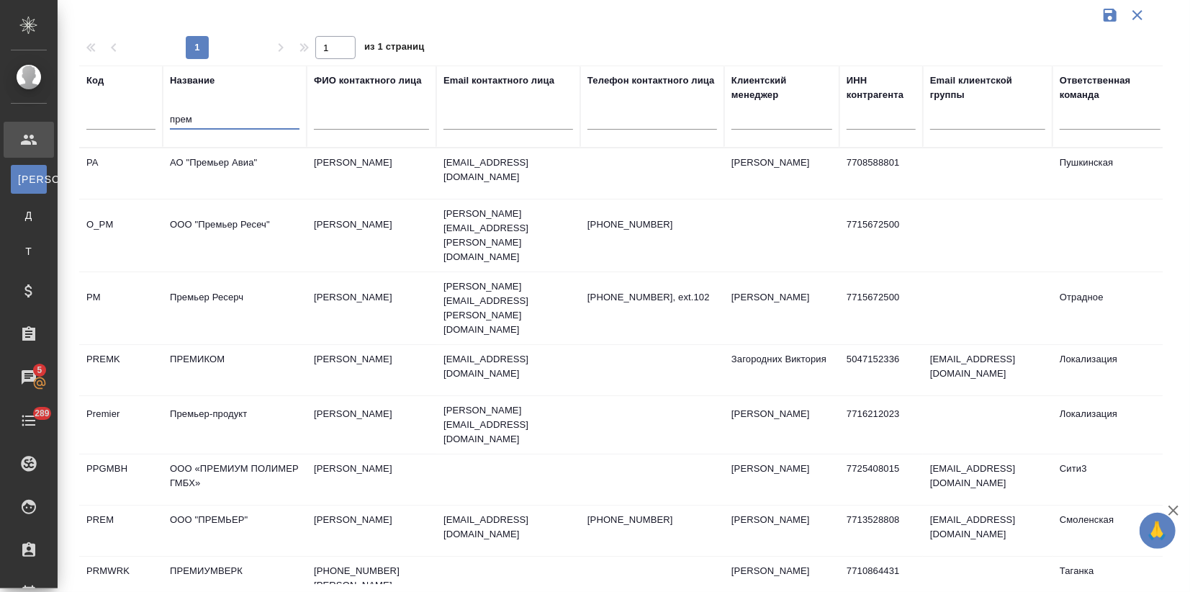
click at [96, 127] on tr "Код Название прем ФИО контактного лица Email контактного лица Телефон контактно…" at bounding box center [623, 107] width 1089 height 82
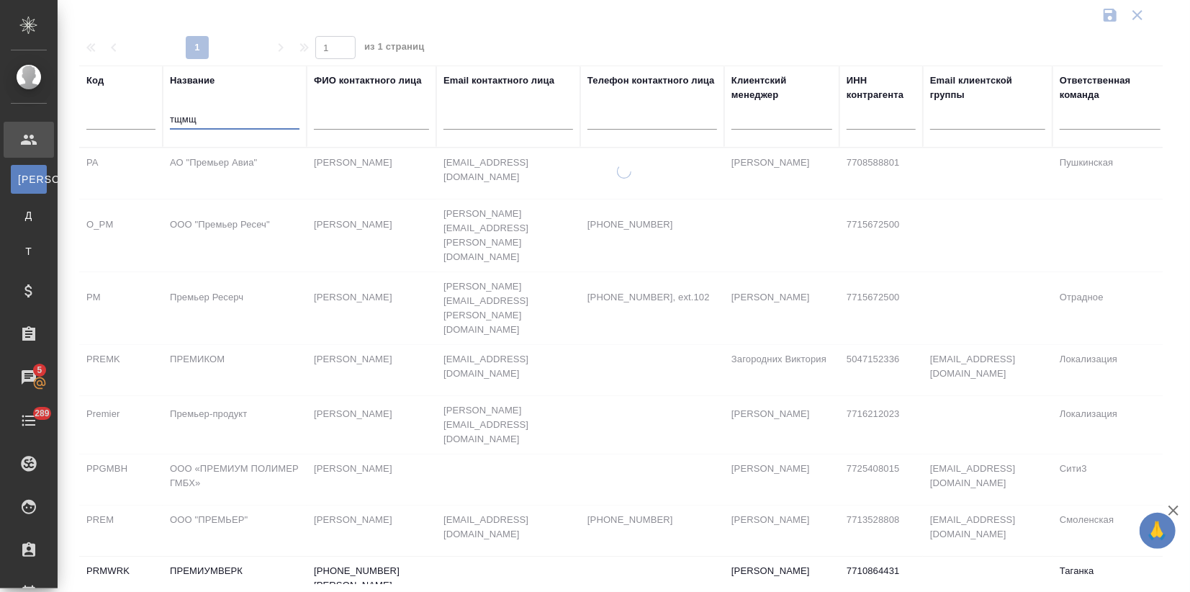
drag, startPoint x: 210, startPoint y: 119, endPoint x: 105, endPoint y: 123, distance: 104.5
click at [105, 122] on tr "Код Название тщмщ ФИО контактного лица Email контактного лица Телефон контактно…" at bounding box center [623, 107] width 1089 height 82
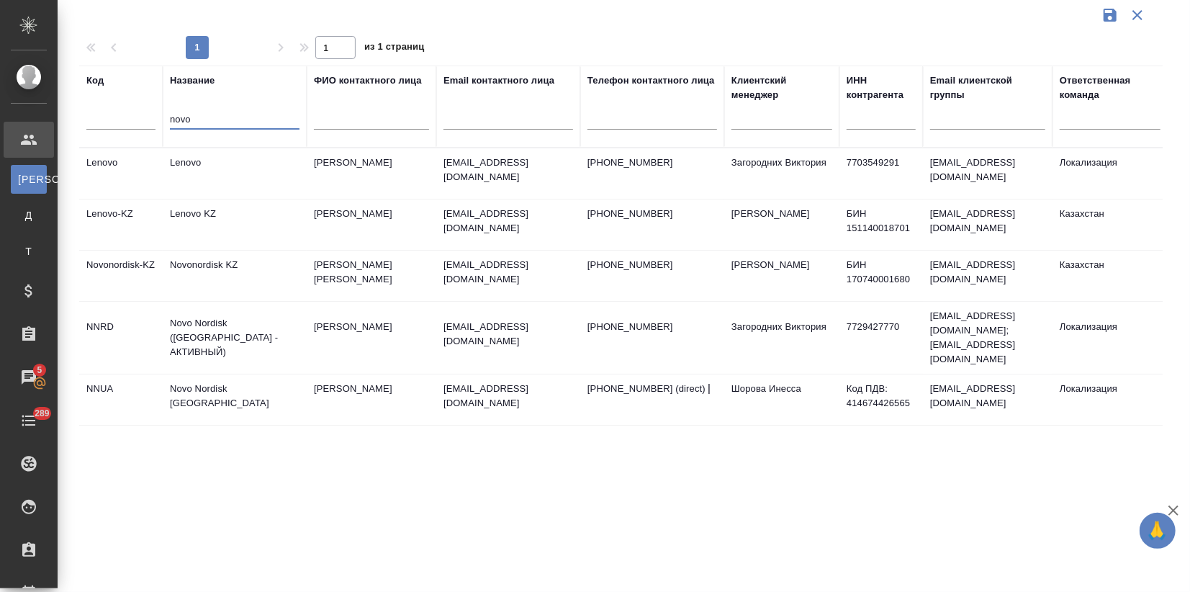
type input "novo"
click at [352, 330] on td "Разоренова Валерия" at bounding box center [372, 338] width 130 height 50
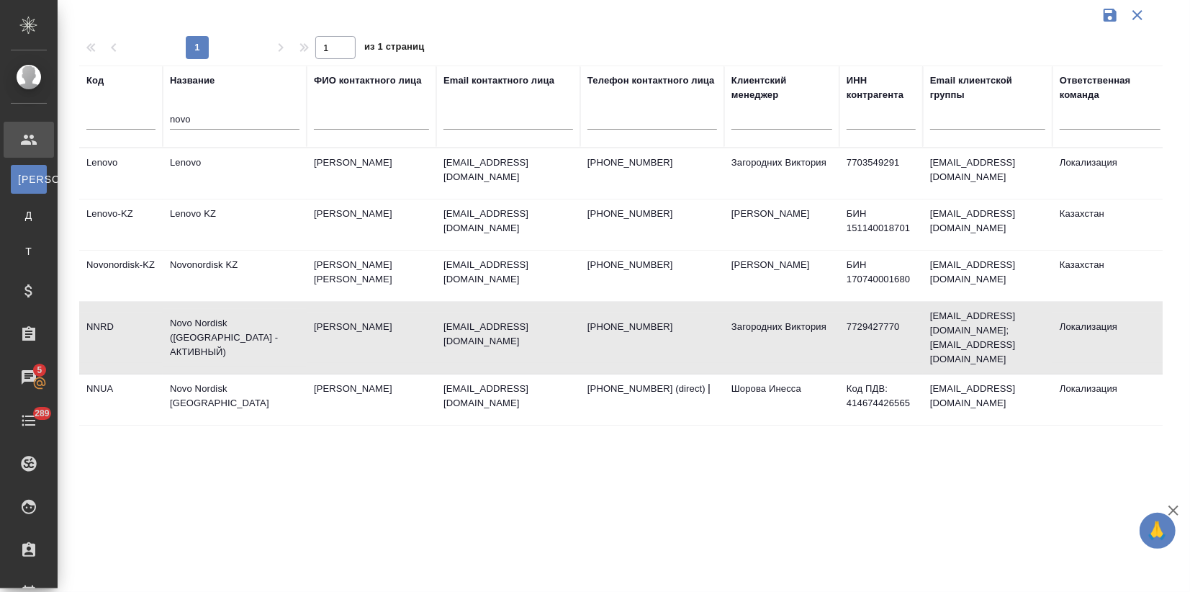
click at [352, 330] on td "Разоренова Валерия" at bounding box center [372, 338] width 130 height 50
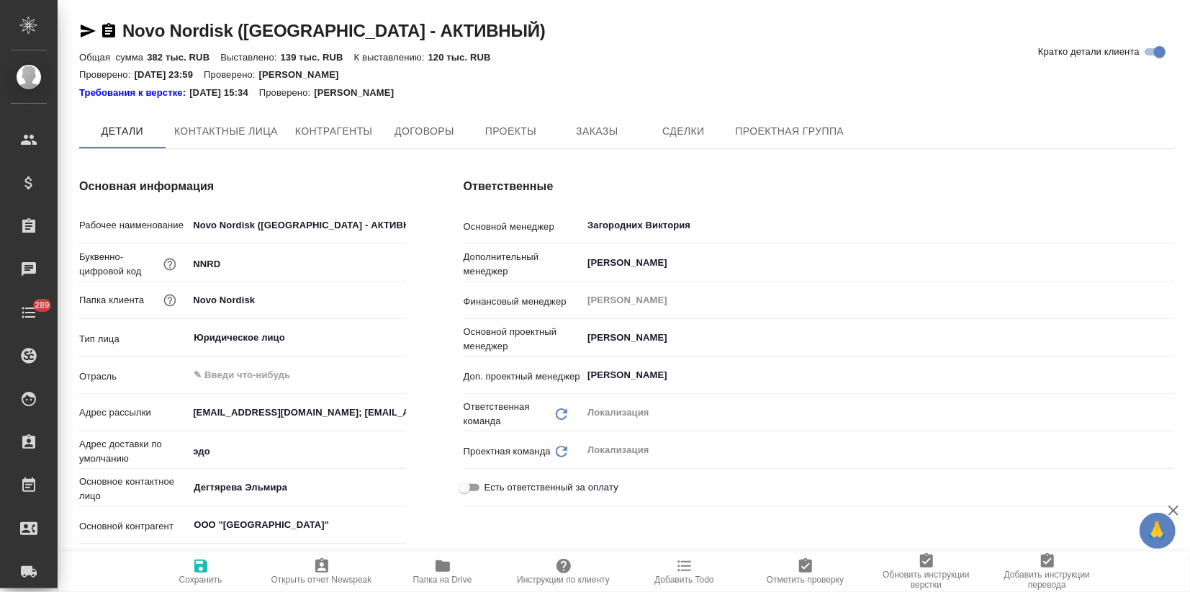
type textarea "x"
click at [576, 138] on span "Заказы" at bounding box center [596, 132] width 69 height 18
type textarea "x"
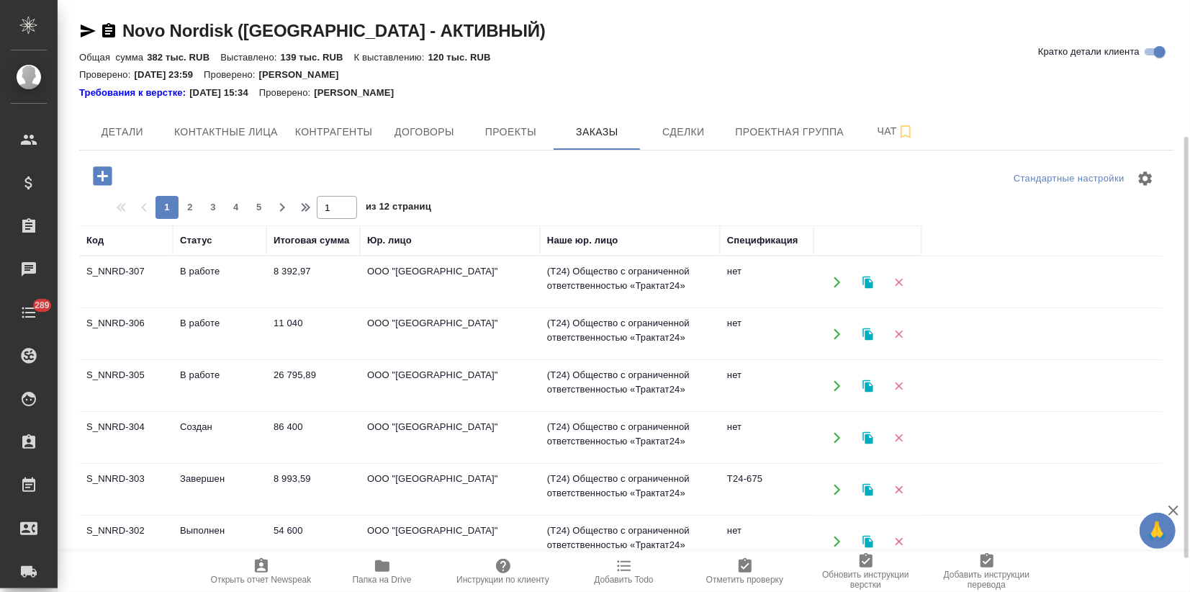
scroll to position [80, 0]
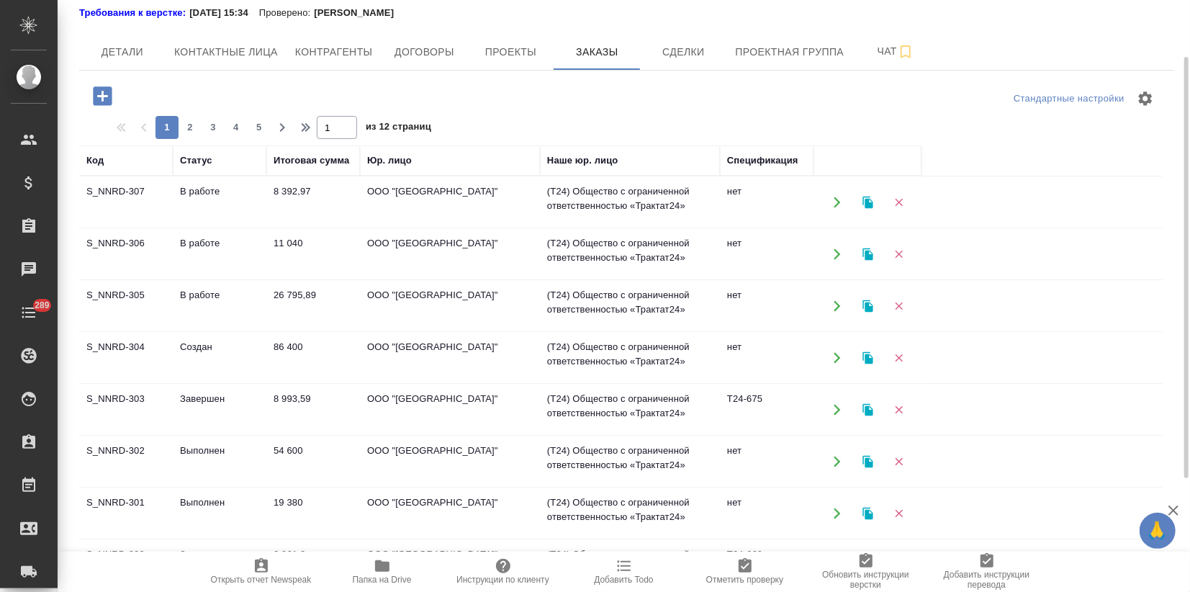
click at [225, 505] on td "Выполнен" at bounding box center [220, 513] width 94 height 50
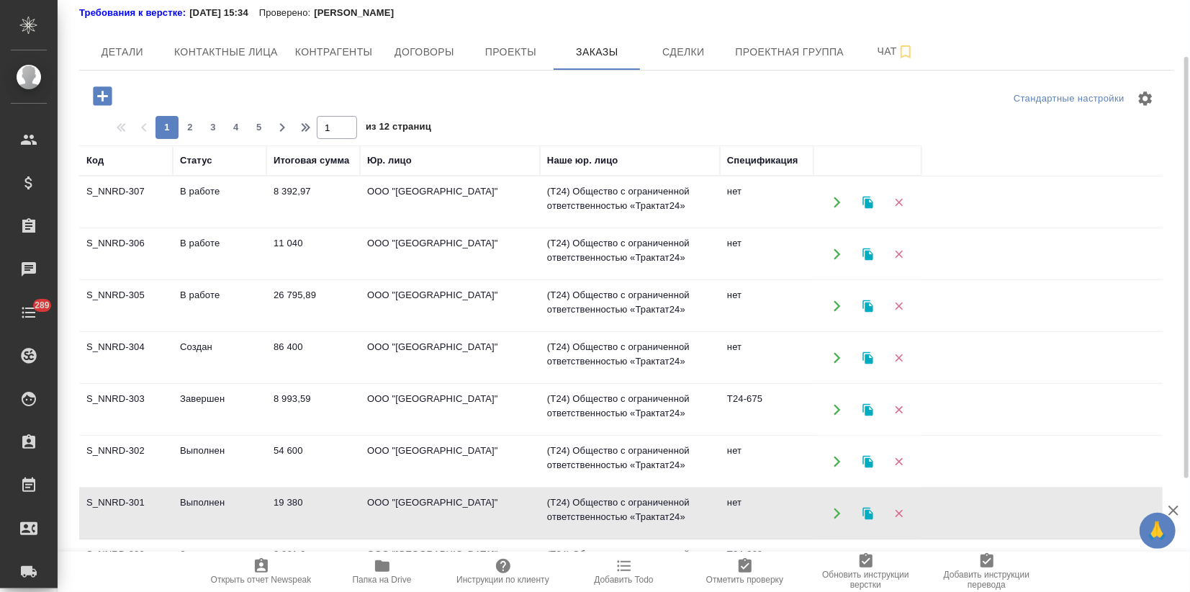
click at [225, 506] on td "Выполнен" at bounding box center [220, 513] width 94 height 50
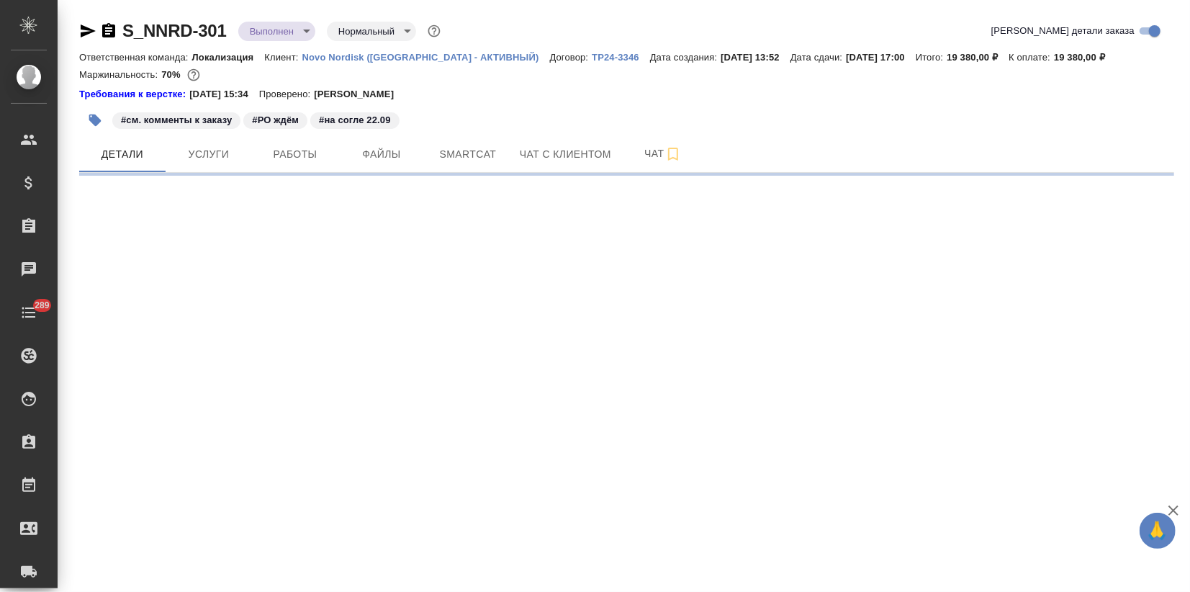
select select "RU"
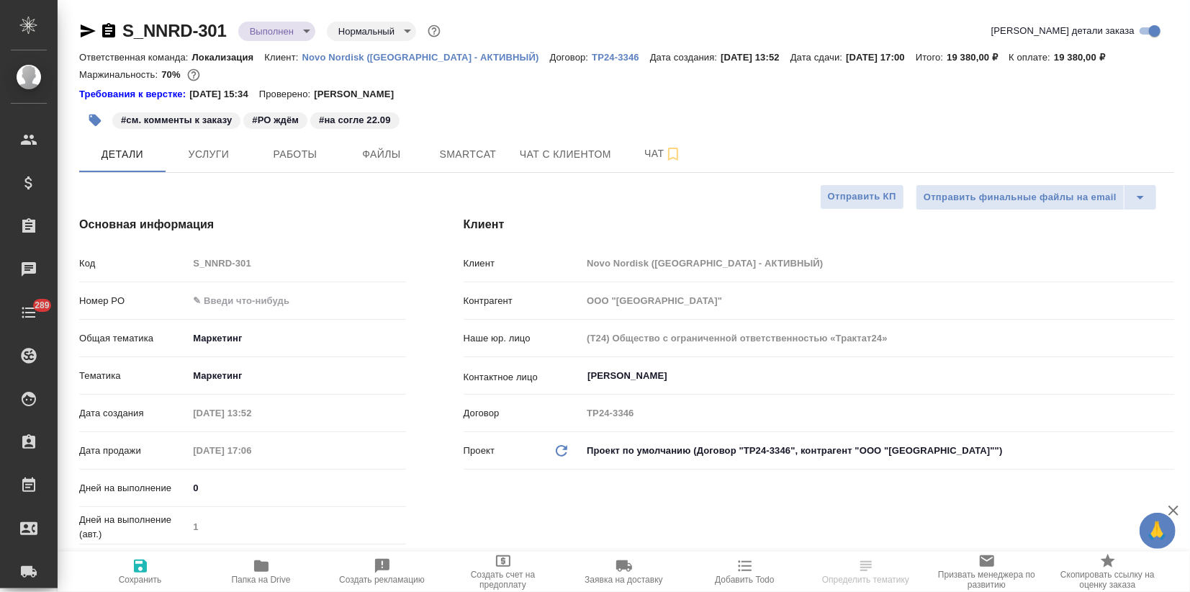
type textarea "x"
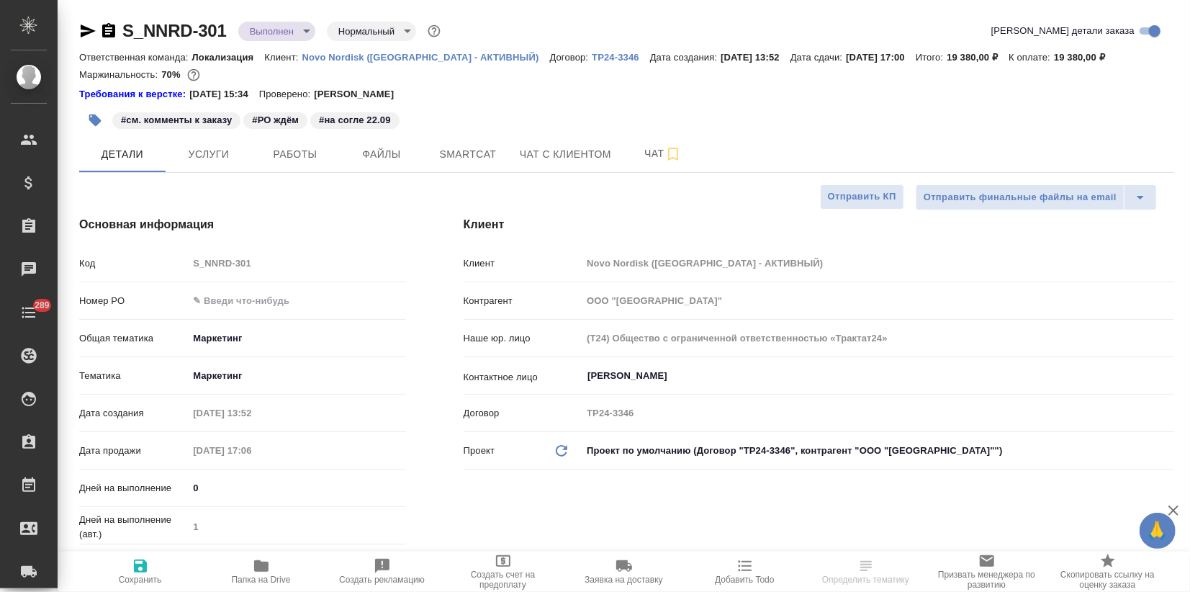
type textarea "x"
drag, startPoint x: 228, startPoint y: 30, endPoint x: 120, endPoint y: 29, distance: 108.8
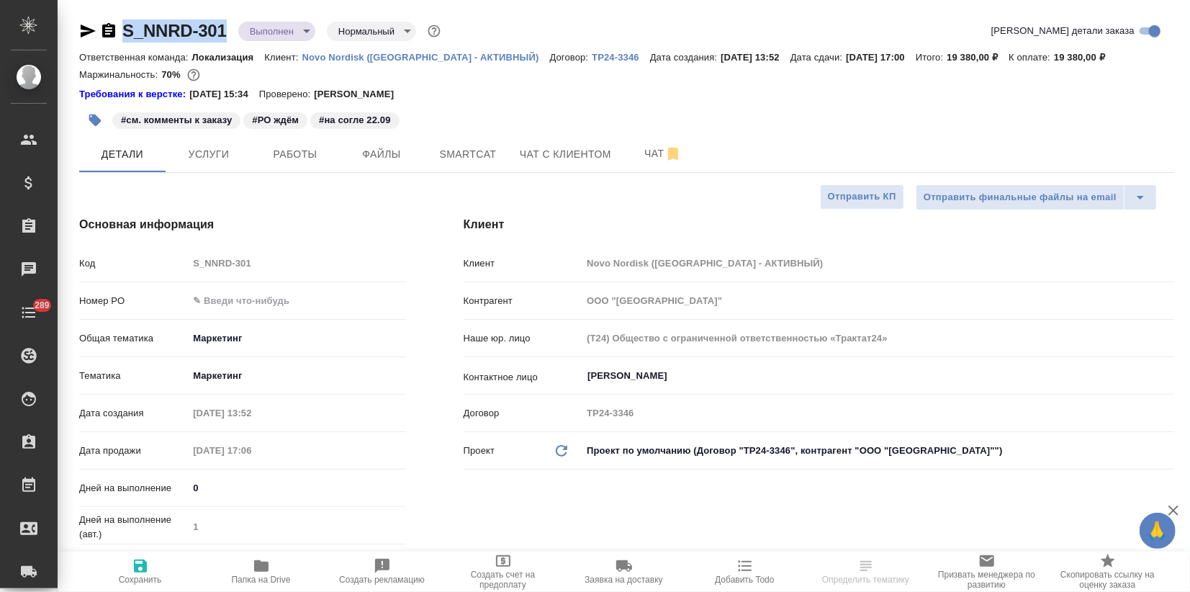
click at [120, 29] on div "S_NNRD-301 Выполнен completed Нормальный normal" at bounding box center [261, 30] width 364 height 23
copy link "S_NNRD-301"
type textarea "x"
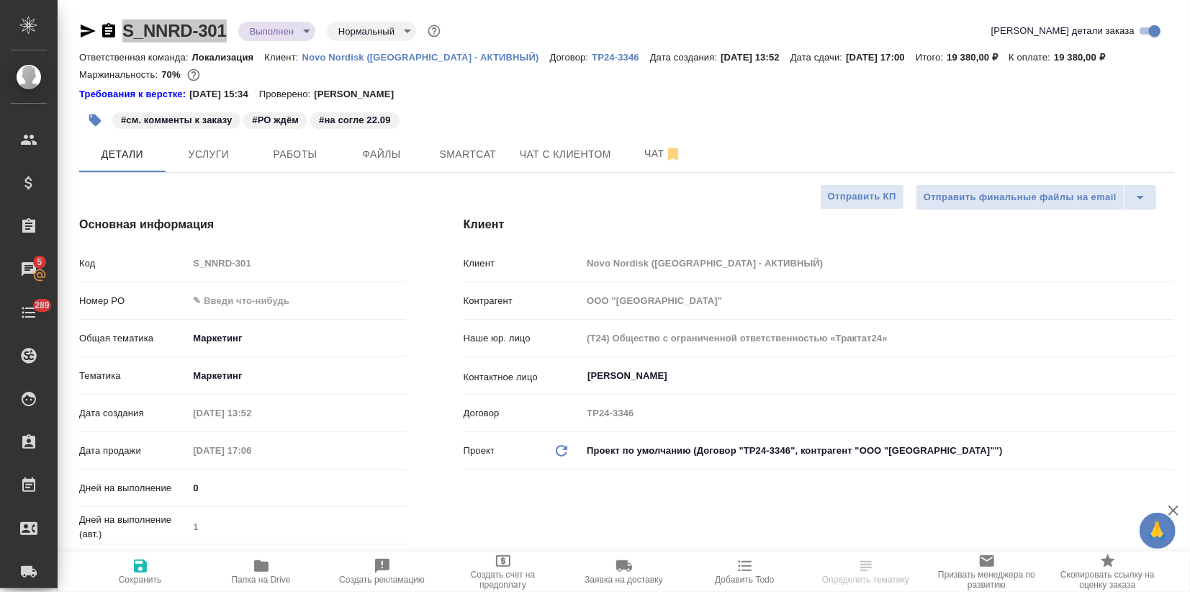
select select "RU"
type textarea "x"
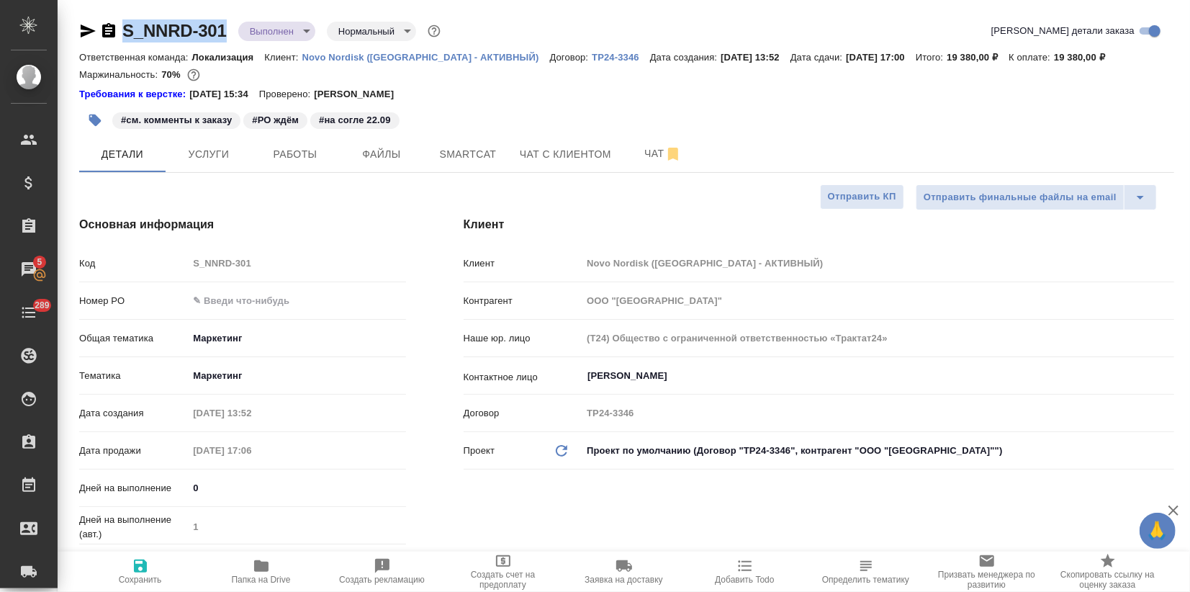
type textarea "x"
click at [86, 32] on icon "button" at bounding box center [88, 30] width 15 height 13
type textarea "x"
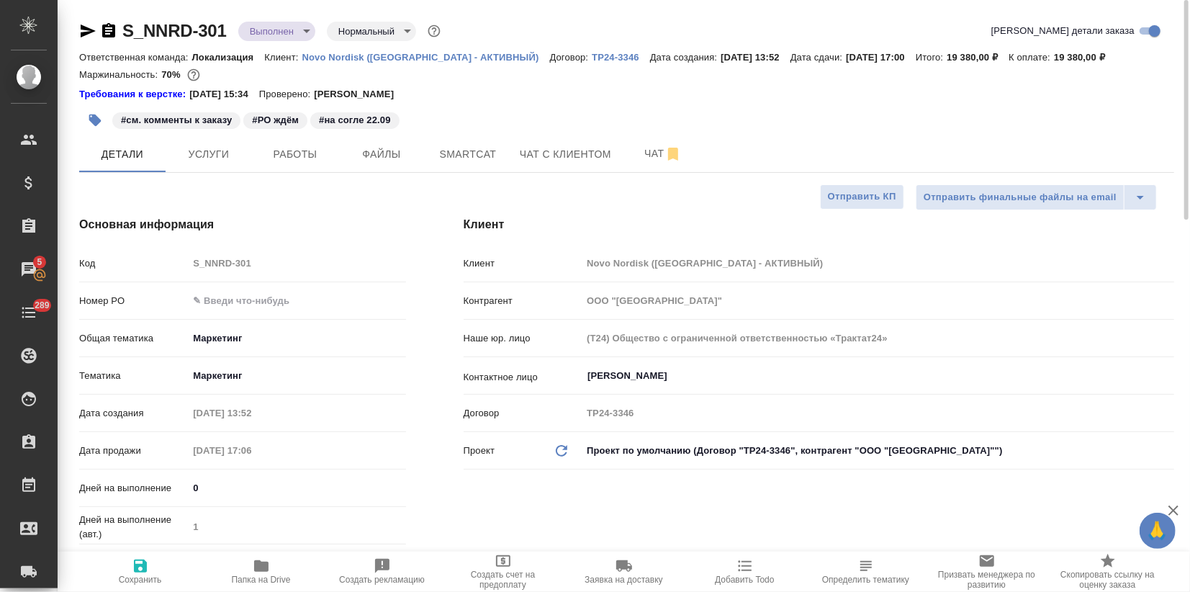
type textarea "x"
click at [237, 156] on span "Услуги" at bounding box center [208, 154] width 69 height 18
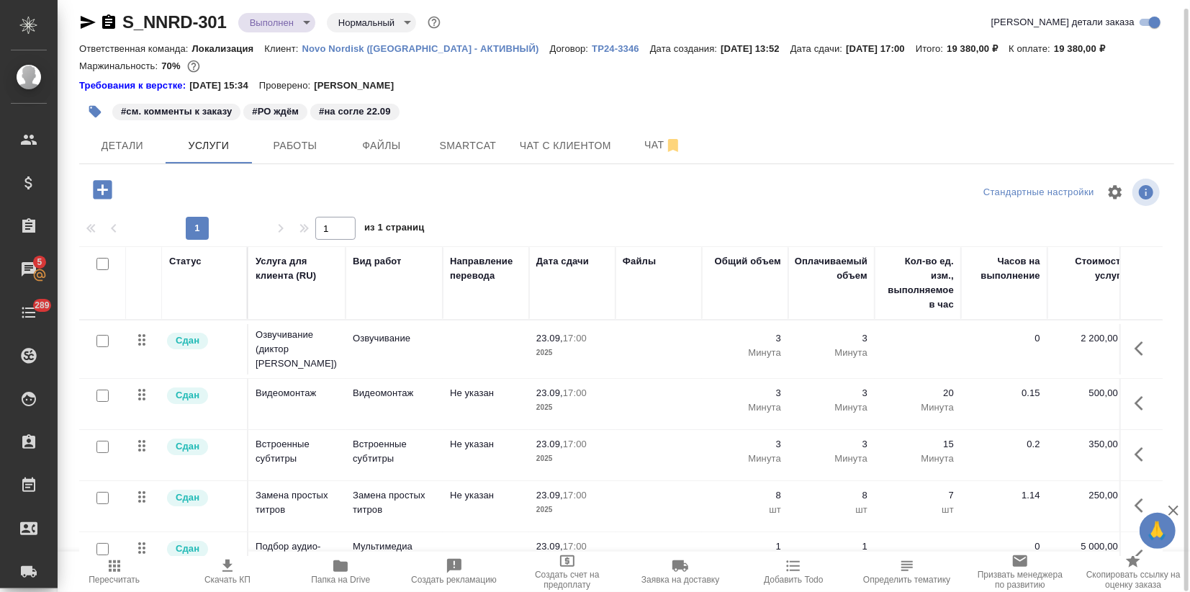
scroll to position [31, 0]
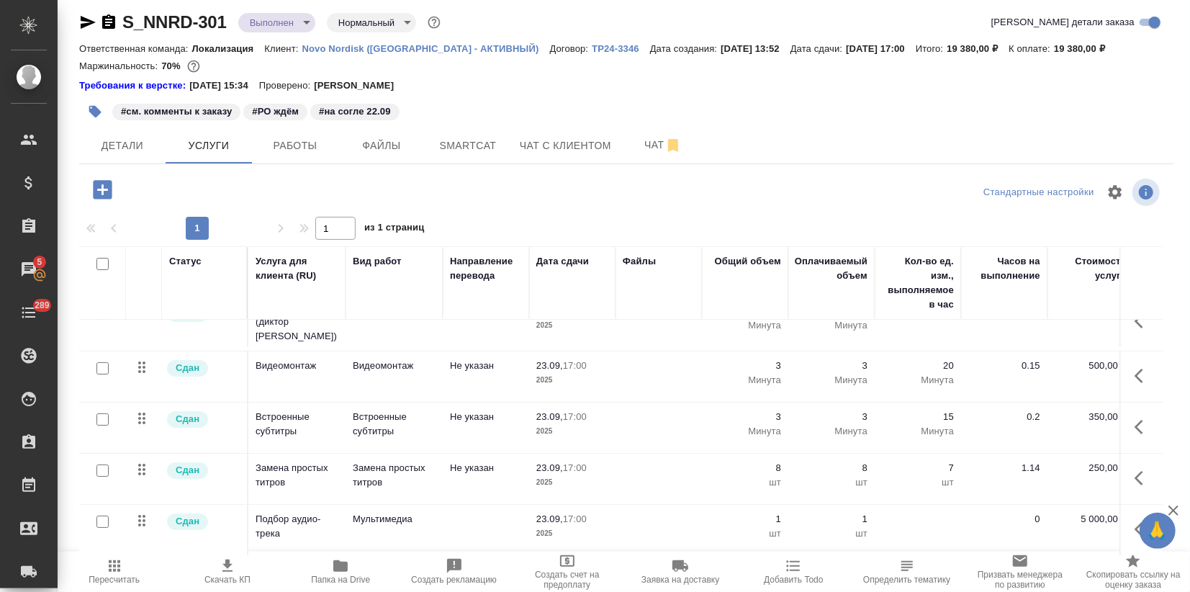
click at [1181, 513] on icon "button" at bounding box center [1173, 510] width 17 height 17
click at [127, 155] on button "Детали" at bounding box center [122, 145] width 86 height 36
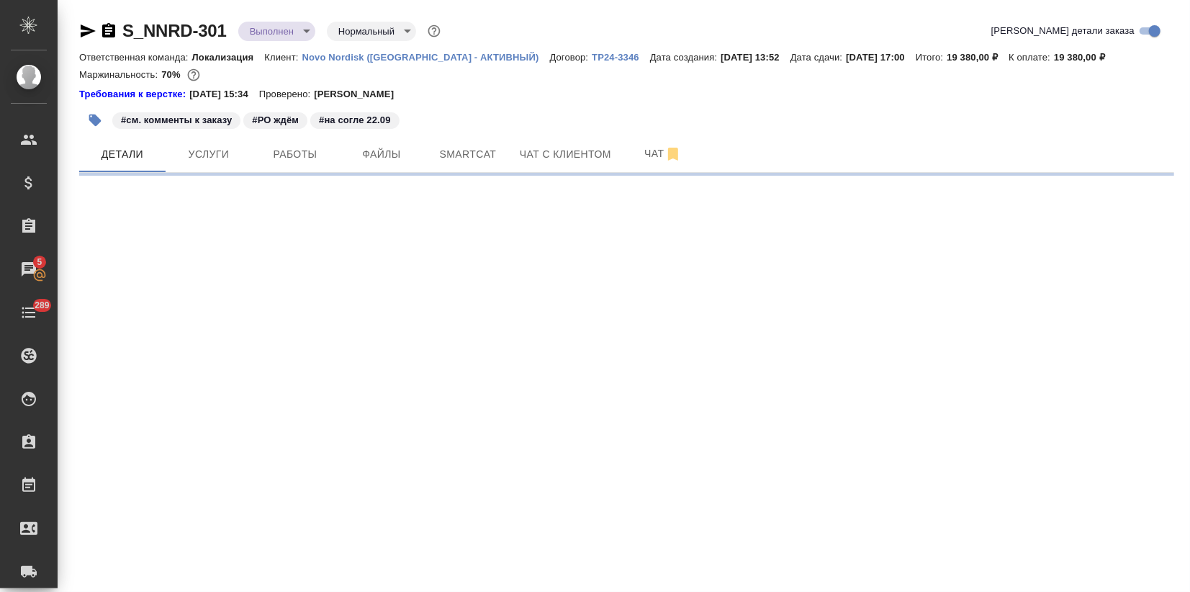
select select "RU"
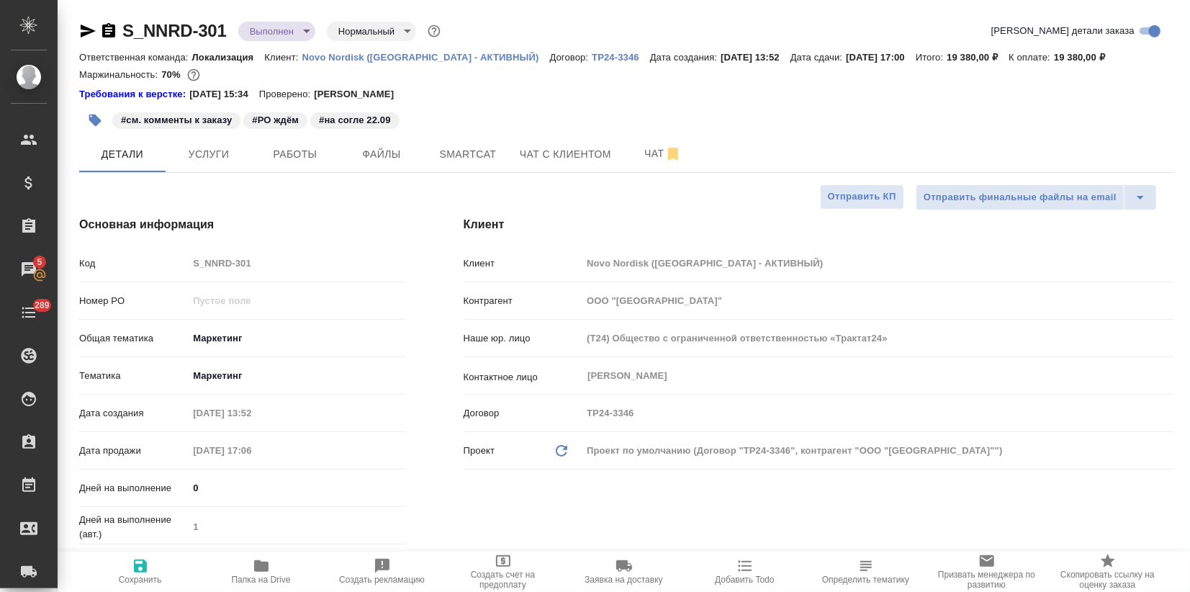
type textarea "x"
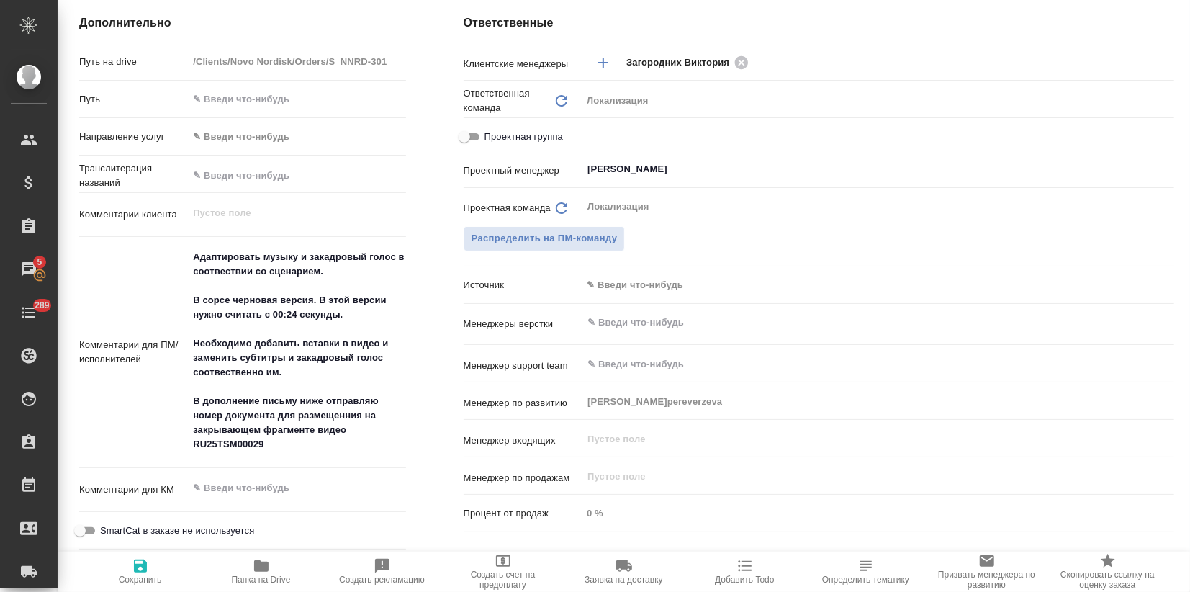
type textarea "x"
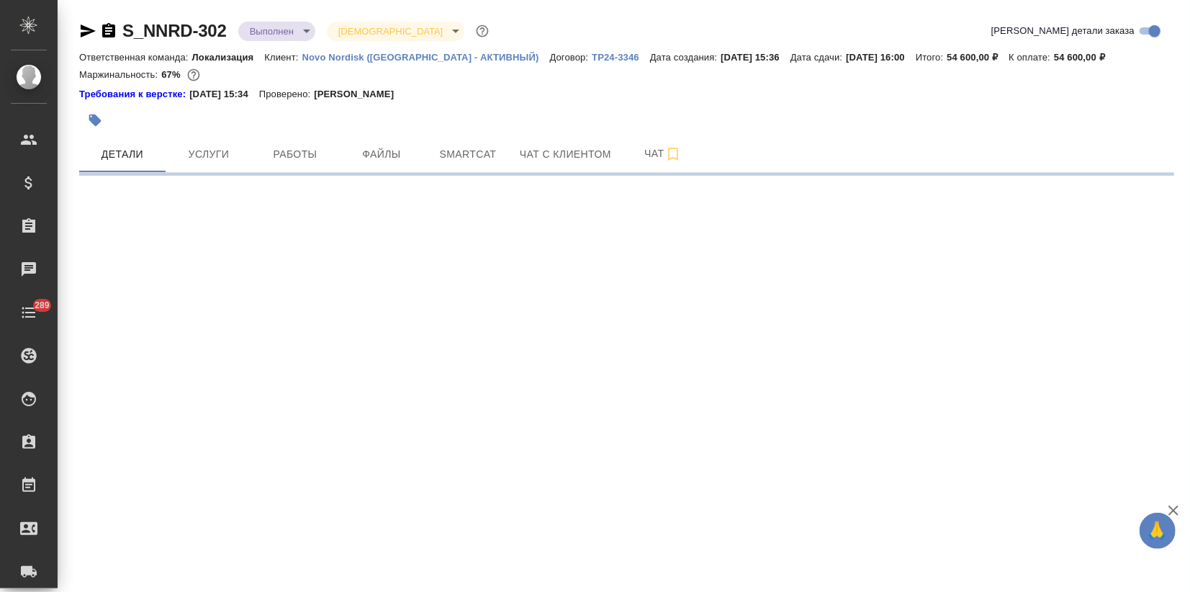
select select "RU"
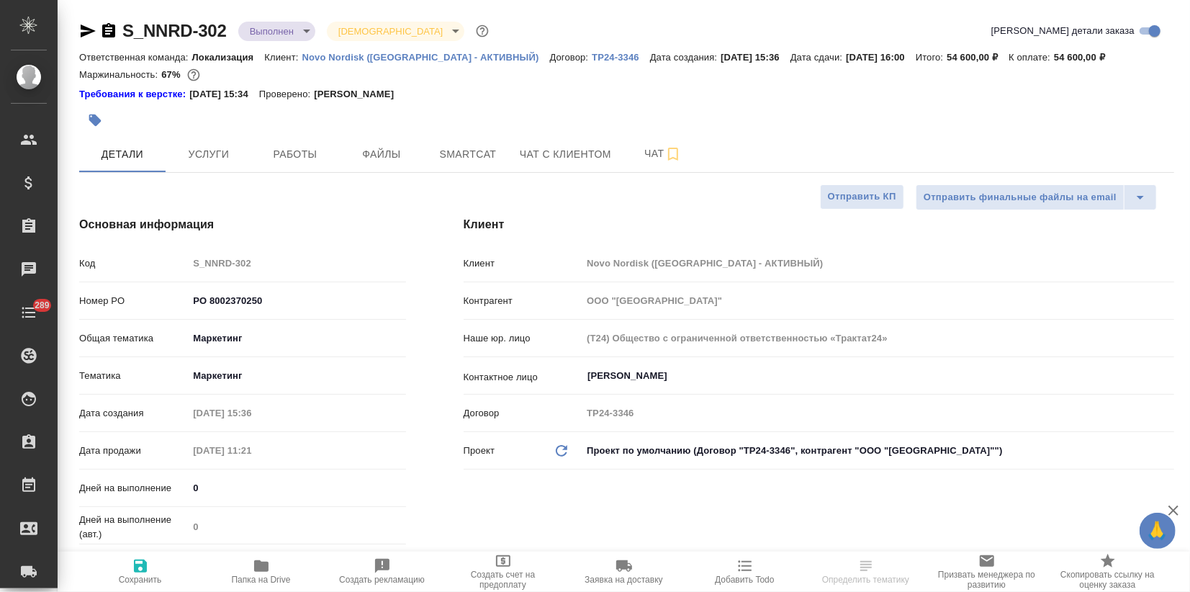
type textarea "x"
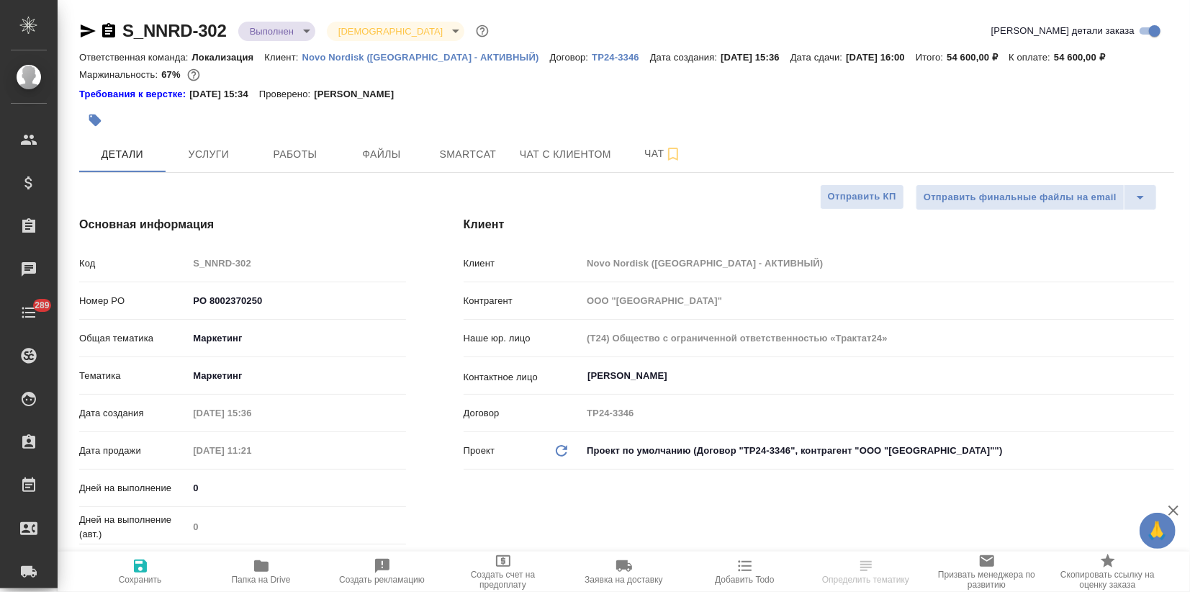
type textarea "x"
click at [236, 162] on span "Услуги" at bounding box center [208, 154] width 69 height 18
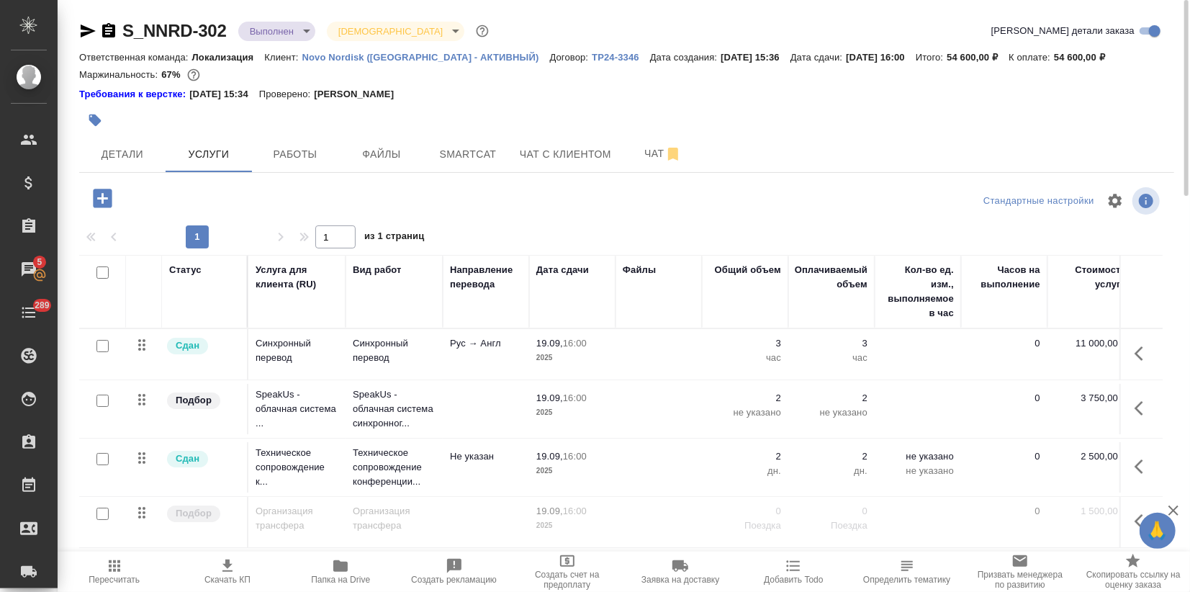
scroll to position [9, 0]
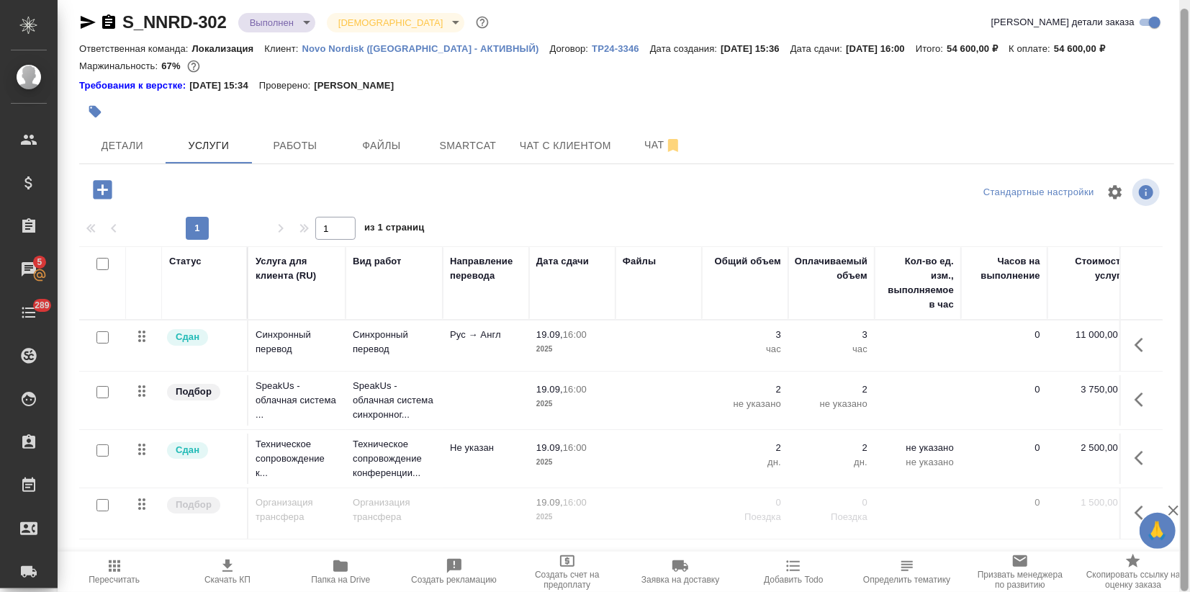
drag, startPoint x: 1188, startPoint y: 225, endPoint x: 1190, endPoint y: 305, distance: 80.7
click at [1190, 305] on div at bounding box center [1185, 296] width 11 height 592
click at [228, 20] on div "S_NNRD-302 Выполнен completed Святая троица holyTrinity" at bounding box center [285, 22] width 413 height 23
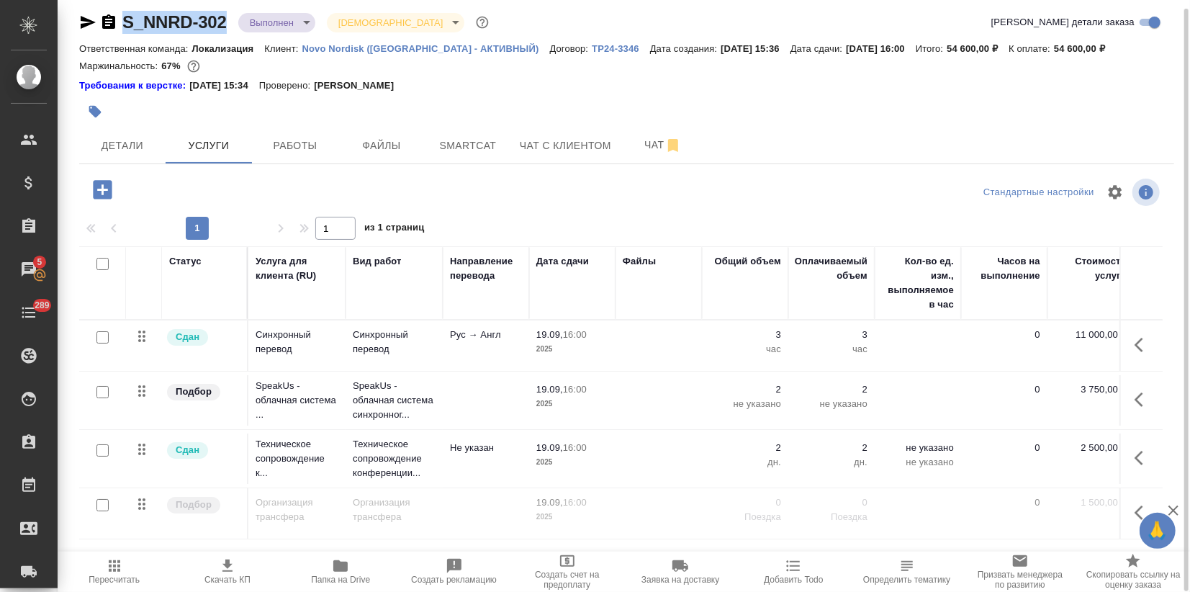
drag, startPoint x: 229, startPoint y: 20, endPoint x: 122, endPoint y: 19, distance: 107.3
click at [122, 19] on div "S_NNRD-302 Выполнен completed Святая троица holyTrinity" at bounding box center [285, 22] width 413 height 23
copy link "S_NNRD-302"
click at [870, 84] on div "Требования к верстке: 27.12.2024 15:34 Проверено: Петрова Валерия" at bounding box center [626, 86] width 1095 height 14
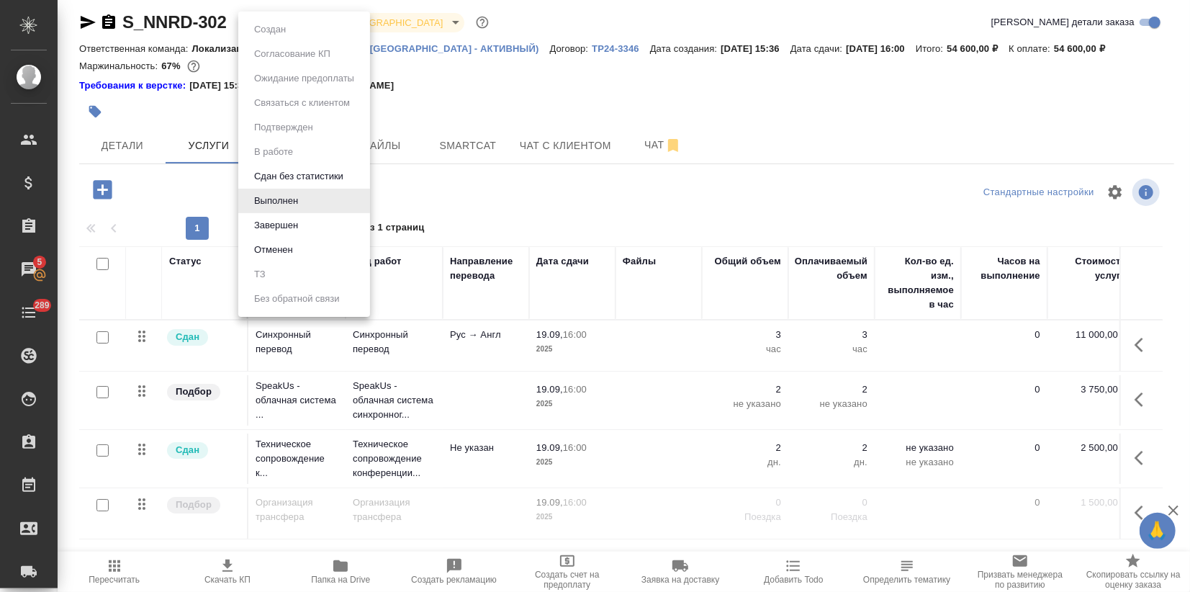
click at [310, 19] on body "🙏 .cls-1 fill:#fff; AWATERA Zagorodnikh Viktoria Клиенты Спецификации Заказы 5 …" at bounding box center [595, 296] width 1190 height 592
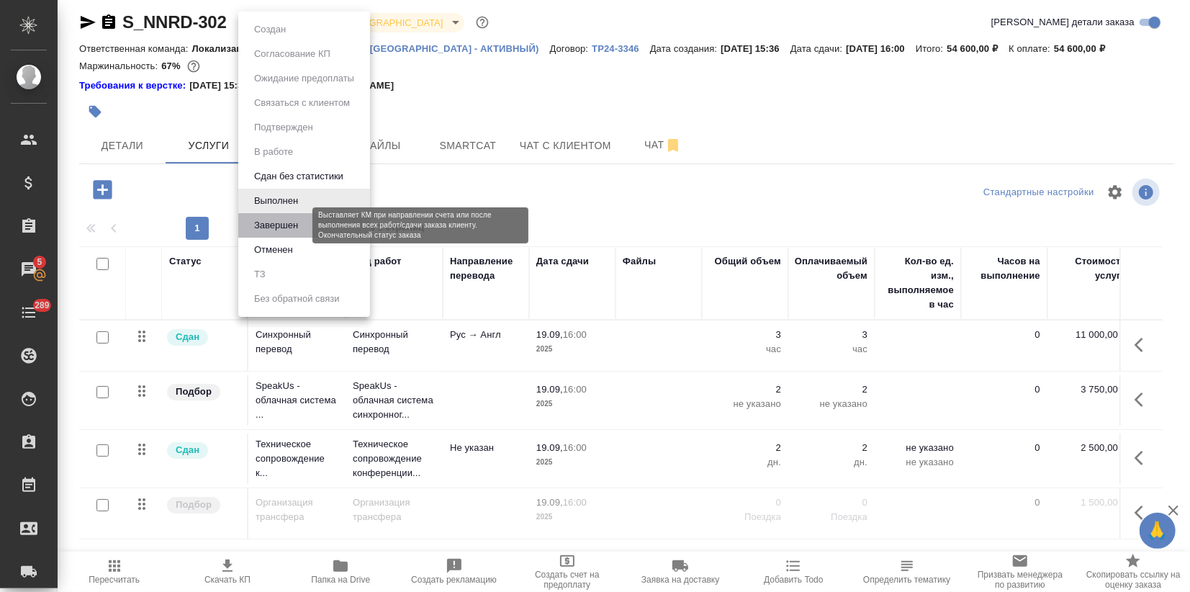
click at [281, 225] on button "Завершен" at bounding box center [276, 225] width 53 height 16
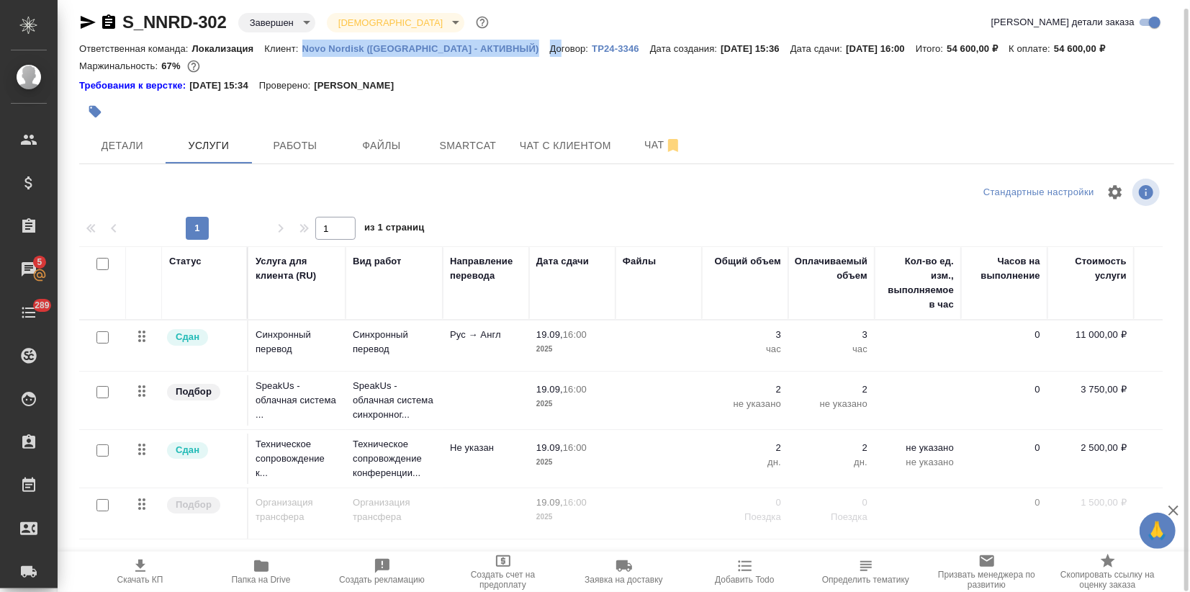
drag, startPoint x: 301, startPoint y: 47, endPoint x: 460, endPoint y: 42, distance: 159.2
click at [471, 41] on div "Ответственная команда: Локализация Клиент: Novo Nordisk (РФ - АКТИВНЫЙ) Договор…" at bounding box center [626, 48] width 1095 height 17
click at [434, 66] on div "Маржинальность: 67%" at bounding box center [626, 66] width 1095 height 19
drag, startPoint x: 300, startPoint y: 45, endPoint x: 455, endPoint y: 48, distance: 155.6
click at [455, 48] on div "Ответственная команда: Локализация Клиент: Novo Nordisk (РФ - АКТИВНЫЙ) Договор…" at bounding box center [626, 48] width 1095 height 17
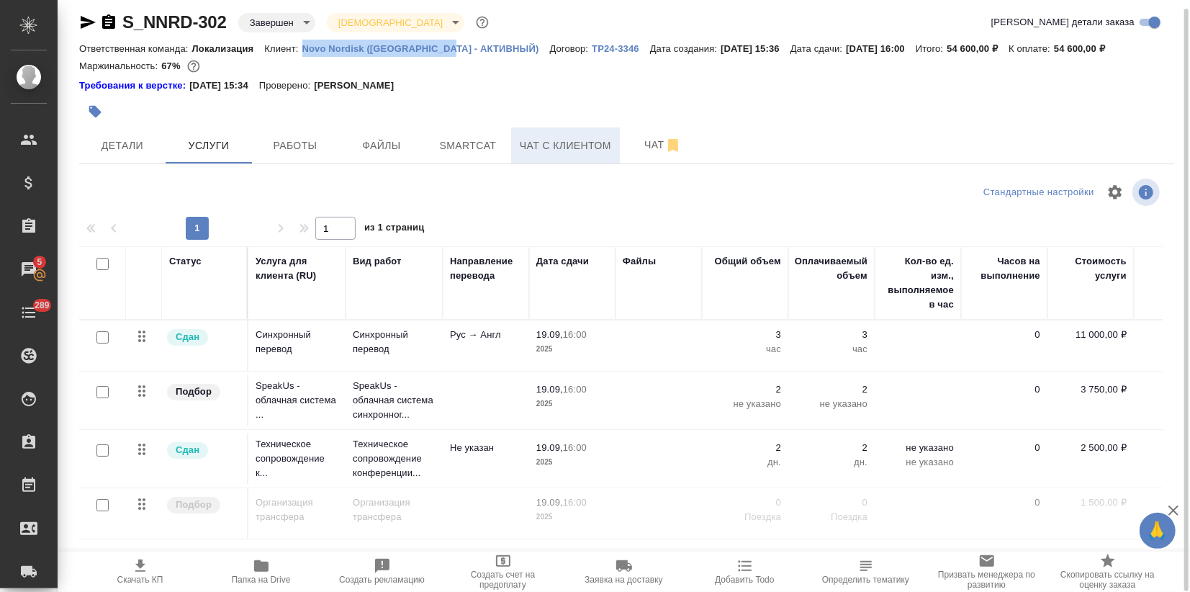
copy p "Novo Nordisk ([GEOGRAPHIC_DATA] - АКТИВНЫЙ)"
click at [146, 151] on span "Детали" at bounding box center [122, 146] width 69 height 18
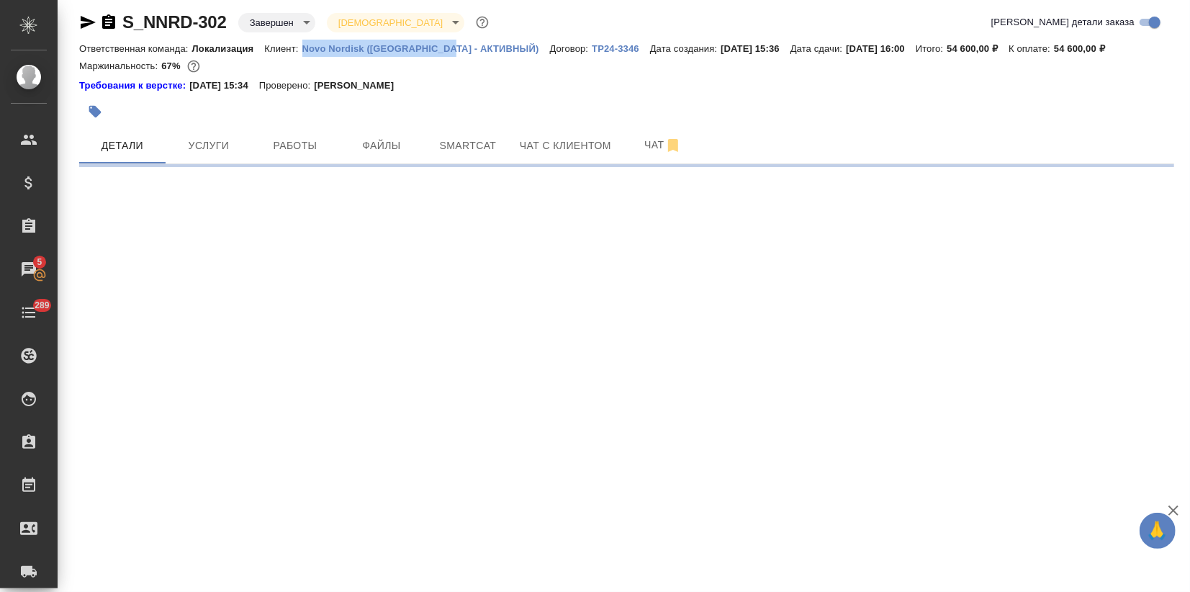
select select "RU"
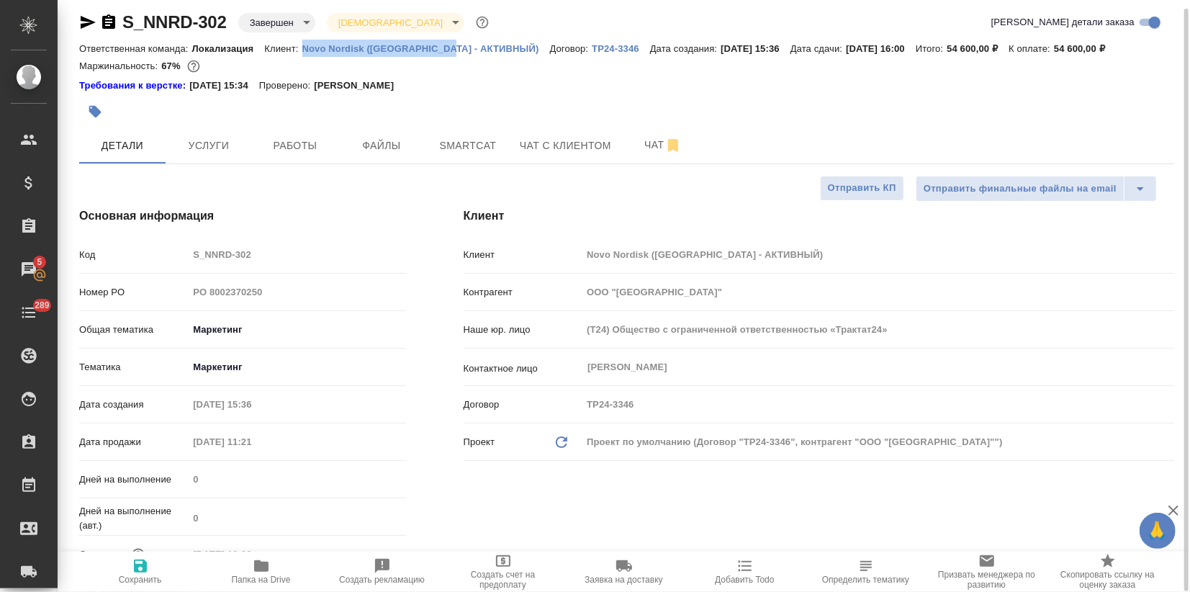
type textarea "x"
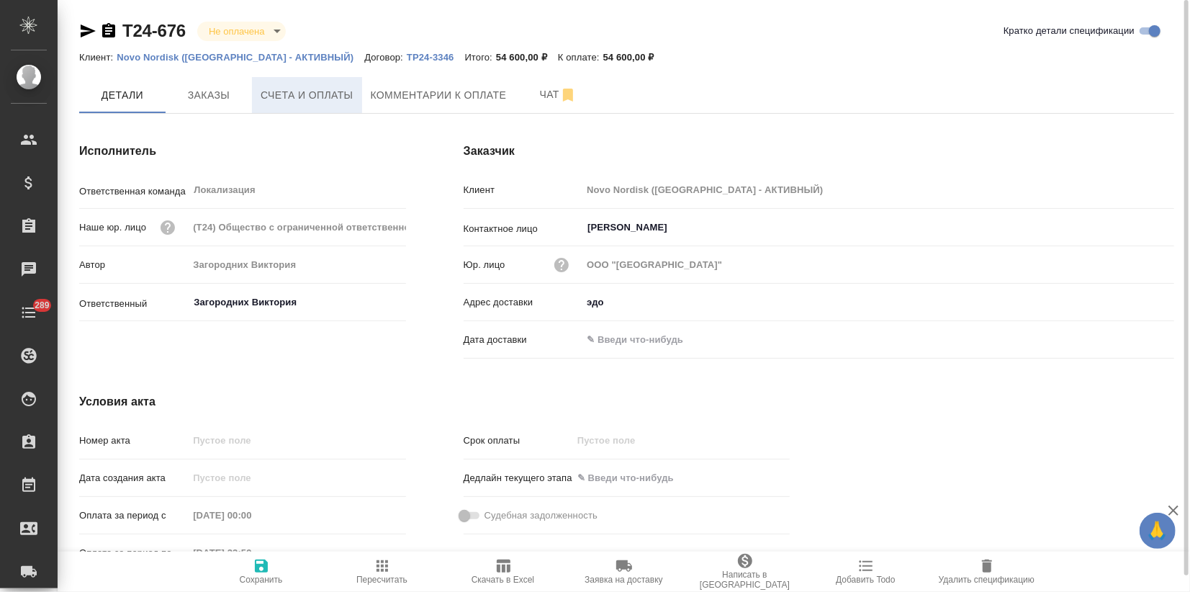
click at [266, 101] on span "Счета и оплаты" at bounding box center [307, 95] width 93 height 18
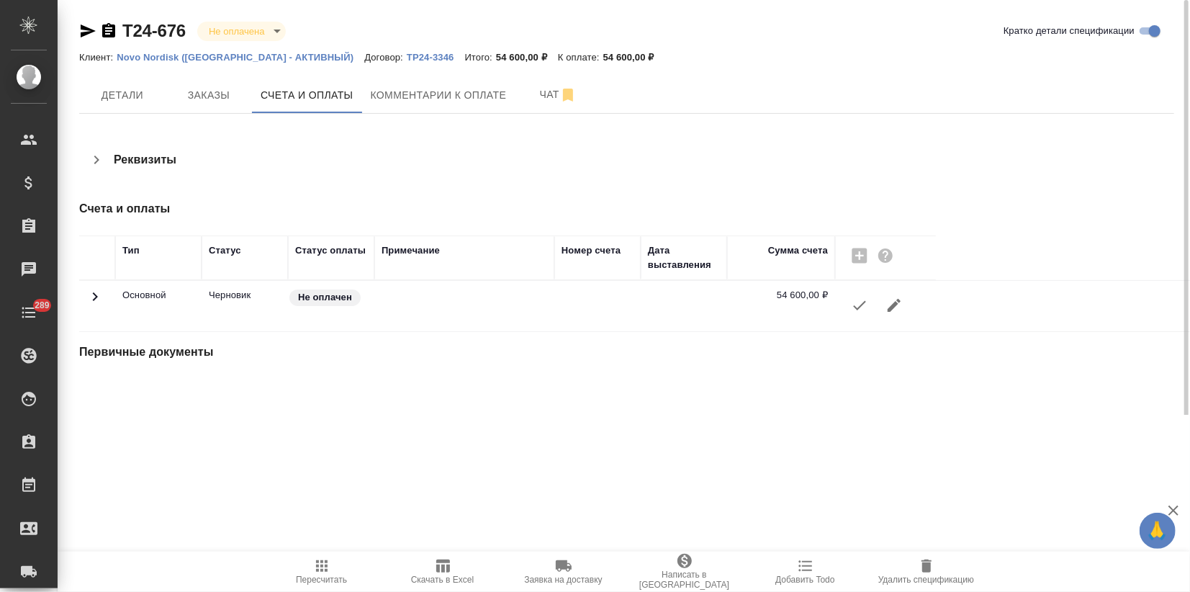
click at [851, 304] on icon "button" at bounding box center [859, 305] width 17 height 17
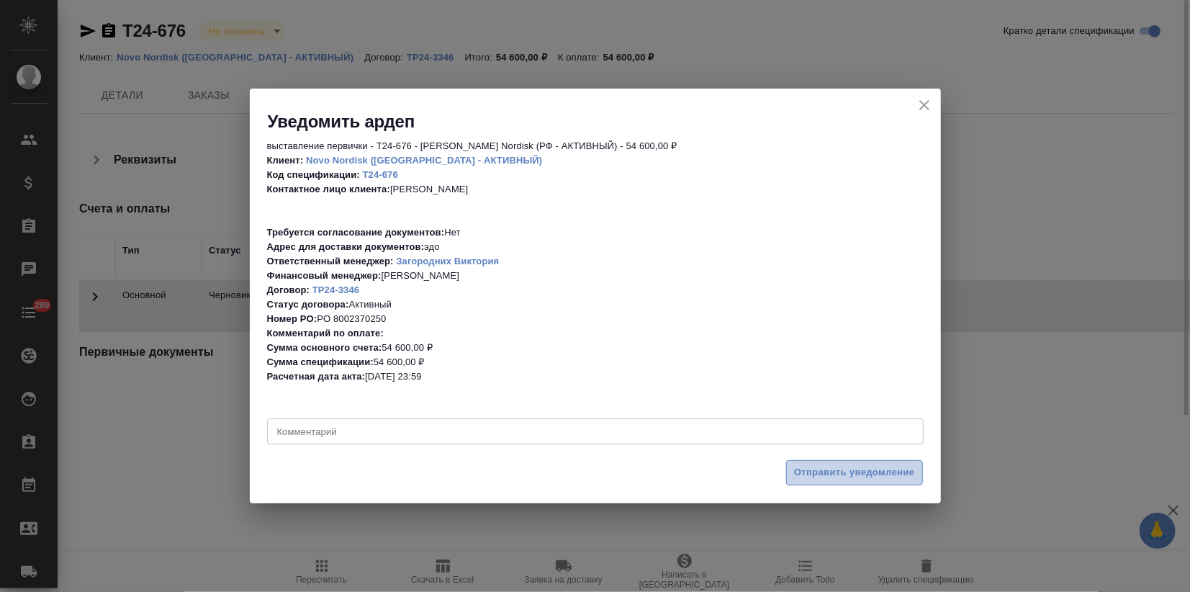
click at [815, 477] on span "Отправить уведомление" at bounding box center [854, 473] width 121 height 17
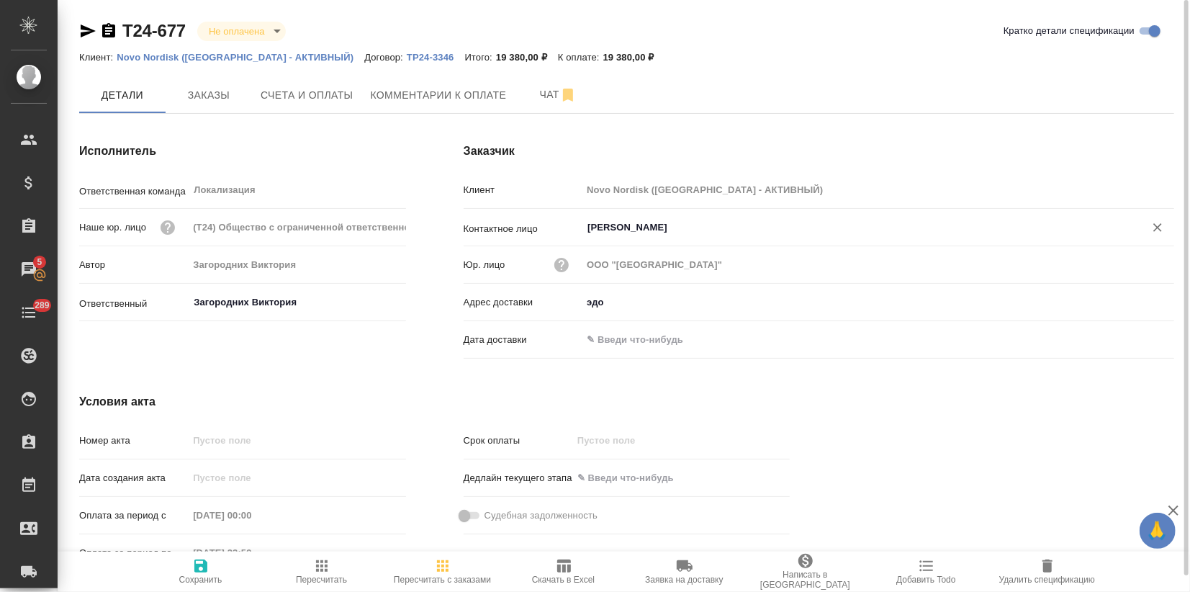
click at [628, 230] on input "[PERSON_NAME]" at bounding box center [854, 227] width 536 height 17
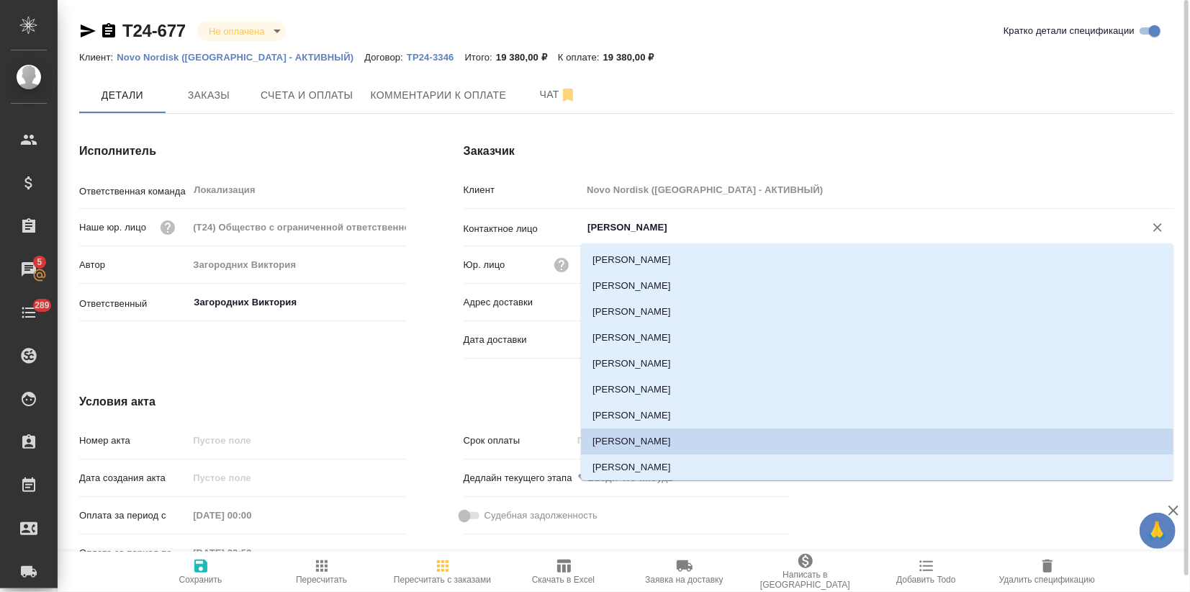
click at [784, 156] on h4 "Заказчик" at bounding box center [819, 151] width 711 height 17
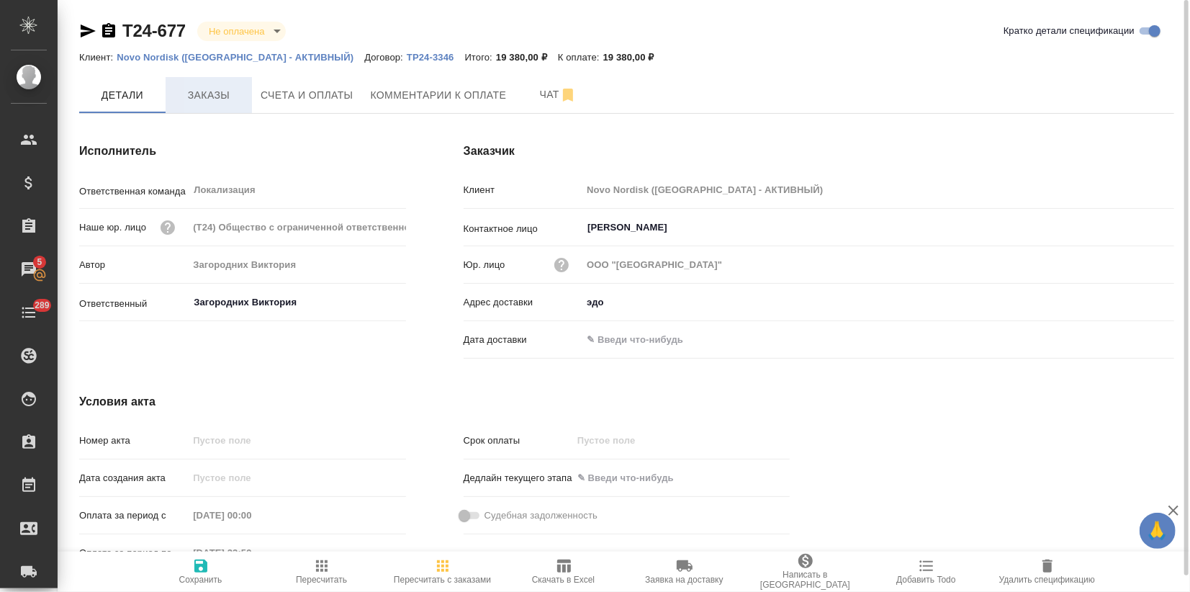
click at [226, 102] on span "Заказы" at bounding box center [208, 95] width 69 height 18
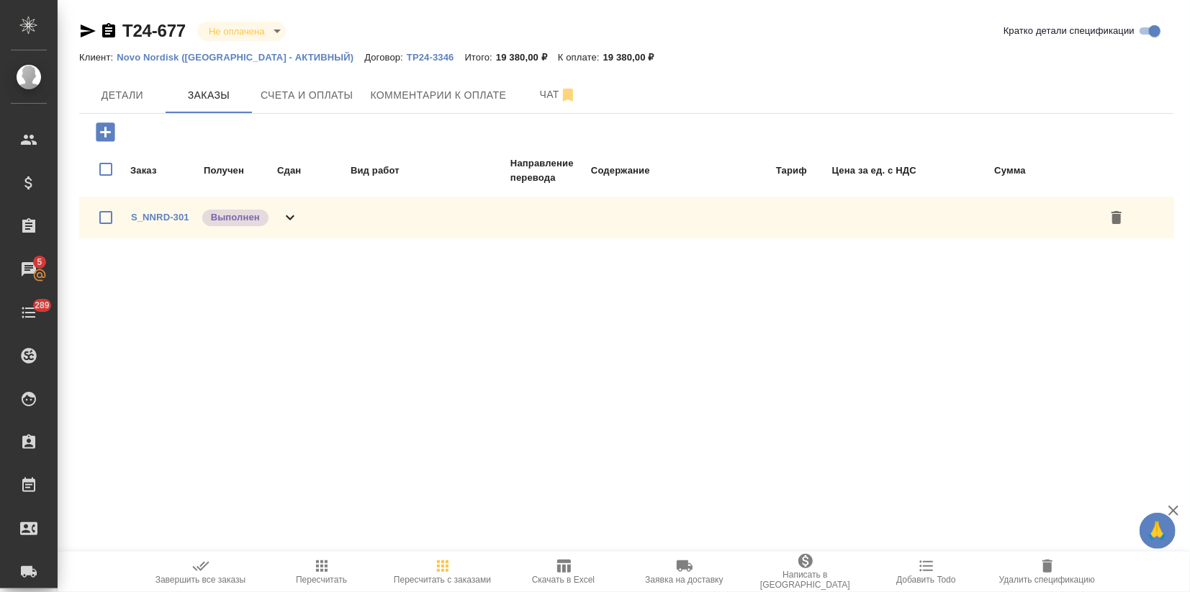
click at [201, 565] on icon "button" at bounding box center [200, 565] width 17 height 17
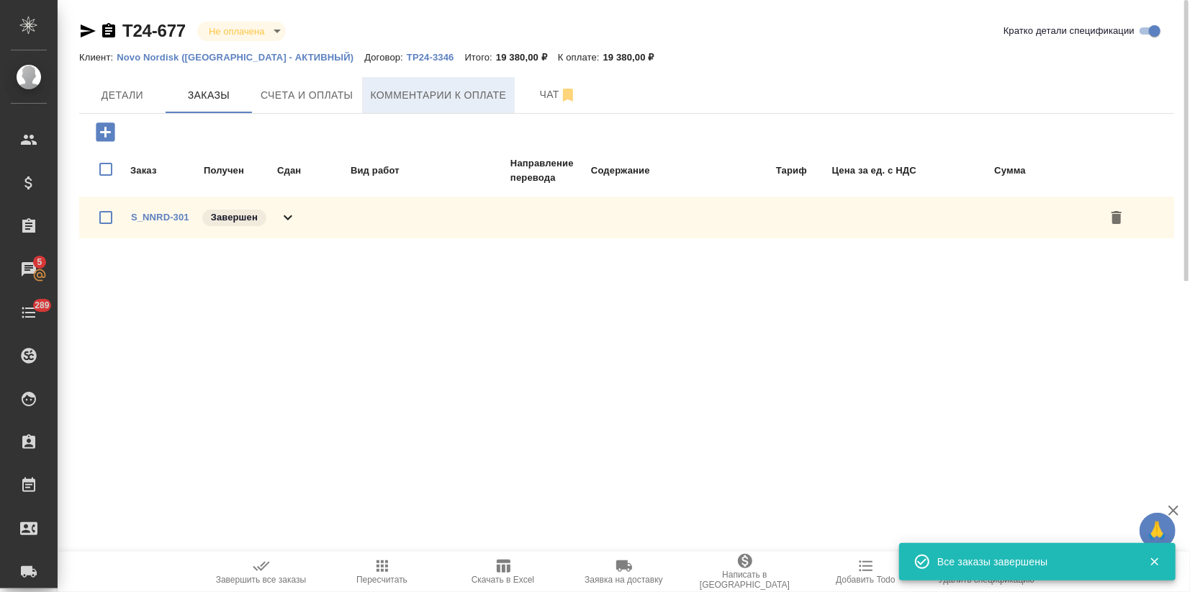
click at [449, 104] on button "Комментарии к оплате" at bounding box center [438, 95] width 153 height 36
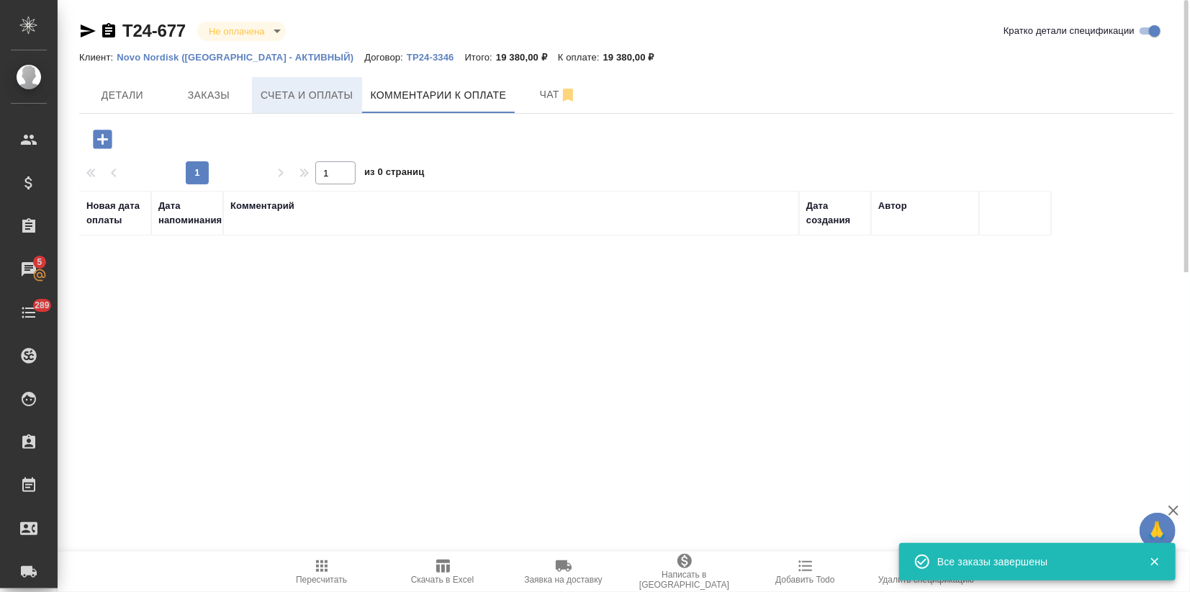
click at [331, 96] on span "Счета и оплаты" at bounding box center [307, 95] width 93 height 18
